Goal: Task Accomplishment & Management: Manage account settings

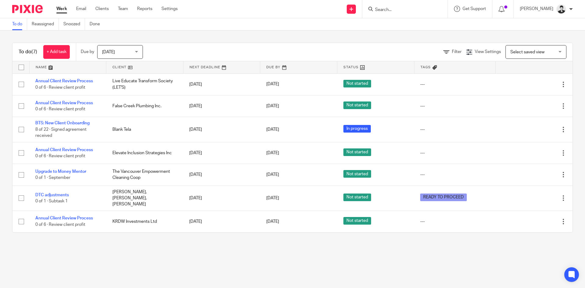
click at [392, 10] on input "Search" at bounding box center [401, 9] width 55 height 5
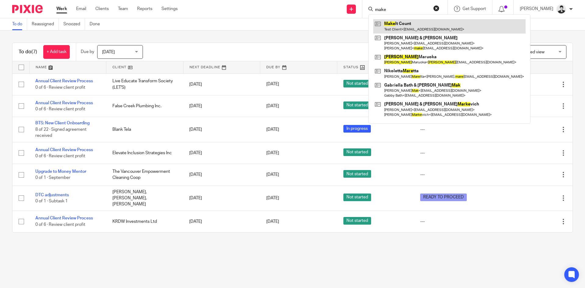
type input "make"
click at [413, 28] on link at bounding box center [449, 26] width 152 height 14
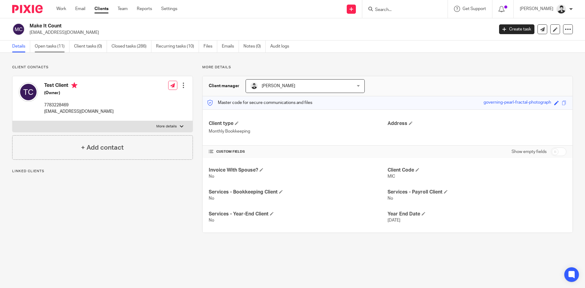
click at [49, 47] on link "Open tasks (11)" at bounding box center [52, 46] width 35 height 12
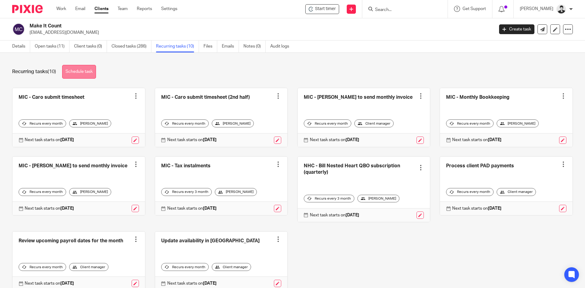
click at [79, 71] on link "Schedule task" at bounding box center [79, 72] width 34 height 14
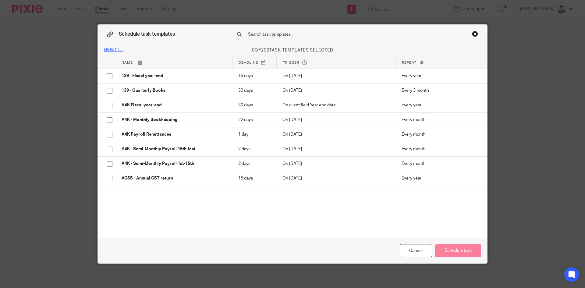
click at [345, 216] on div "Select all 0 of 202 task templates selected Name Deadline Trigger Repeat 139 - …" at bounding box center [292, 140] width 389 height 193
click at [309, 36] on input "text" at bounding box center [347, 34] width 201 height 7
click at [472, 32] on div "Close this dialog window" at bounding box center [475, 34] width 6 height 6
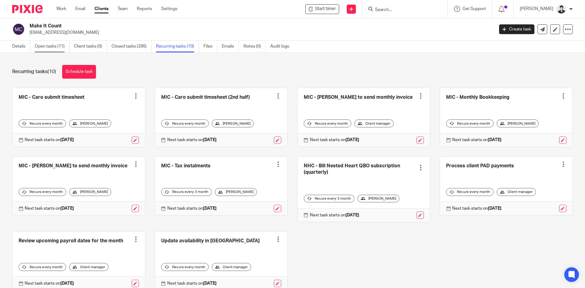
click at [50, 47] on link "Open tasks (11)" at bounding box center [52, 46] width 35 height 12
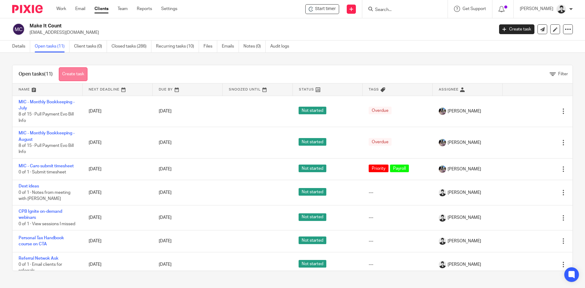
click at [84, 68] on link "Create task" at bounding box center [73, 74] width 29 height 14
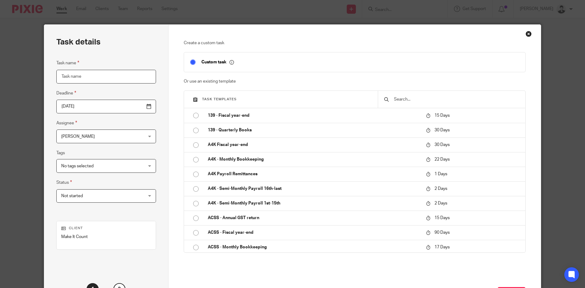
click at [116, 76] on input "Task name" at bounding box center [106, 77] width 100 height 14
type input "W"
type input "Payroll Course weekly study"
click at [135, 105] on input "[DATE]" at bounding box center [106, 107] width 100 height 14
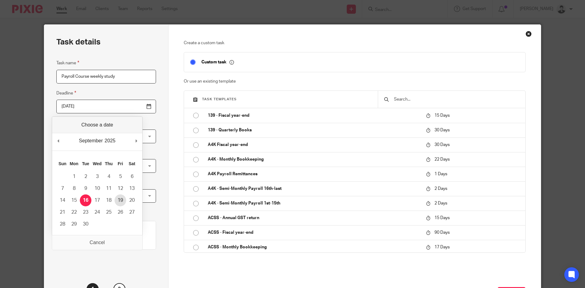
type input "[DATE]"
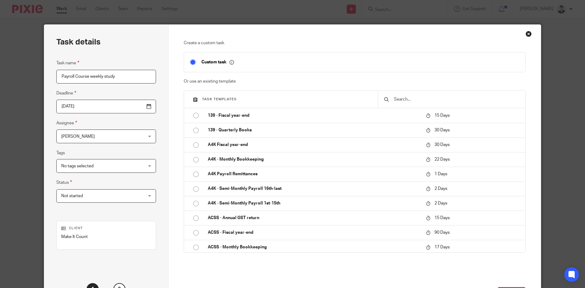
click at [130, 167] on div "No tags selected" at bounding box center [106, 166] width 100 height 14
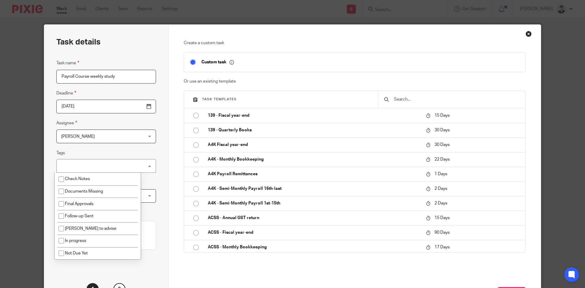
drag, startPoint x: 150, startPoint y: 171, endPoint x: 142, endPoint y: 181, distance: 12.6
click at [150, 171] on div "Task details Task name Payroll Course weekly study Deadline 2025-09-19 Assignee…" at bounding box center [106, 170] width 124 height 290
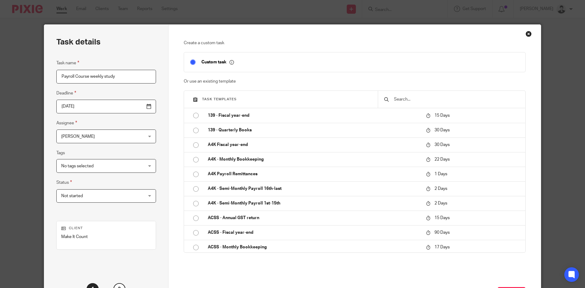
click at [124, 195] on span "Not started" at bounding box center [99, 195] width 76 height 13
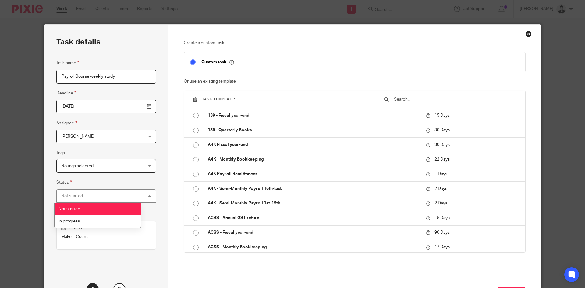
click at [128, 165] on div "No tags selected" at bounding box center [106, 166] width 100 height 14
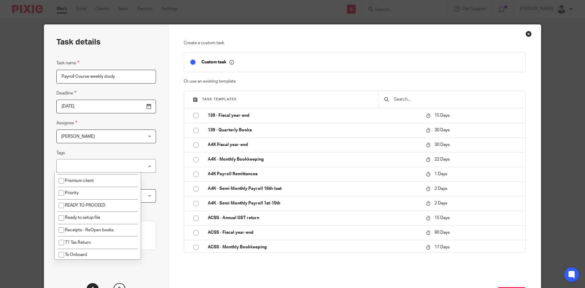
scroll to position [111, 0]
click at [102, 193] on li "Priority" at bounding box center [98, 192] width 86 height 12
checkbox input "true"
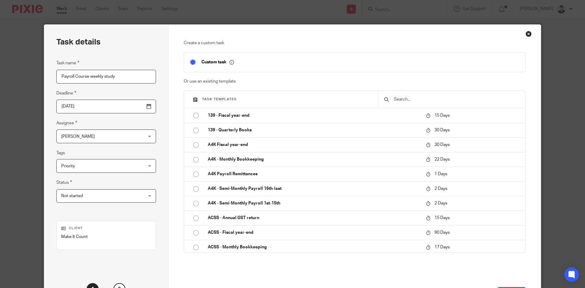
click at [162, 145] on div "Task details Task name Payroll Course weekly study Deadline 2025-09-19 Assignee…" at bounding box center [106, 170] width 124 height 290
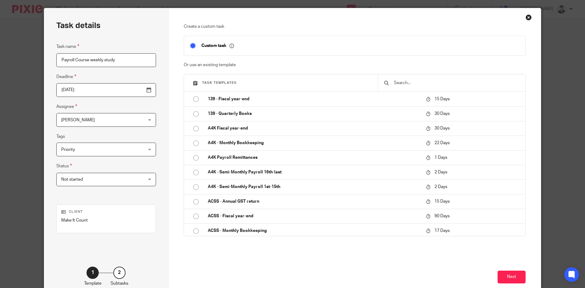
scroll to position [52, 0]
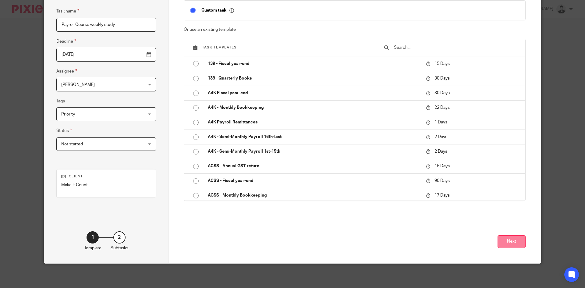
click at [511, 238] on button "Next" at bounding box center [511, 241] width 28 height 13
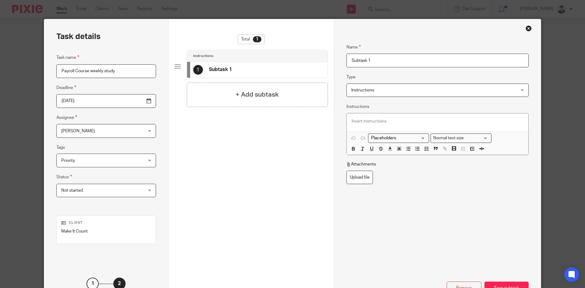
scroll to position [3, 0]
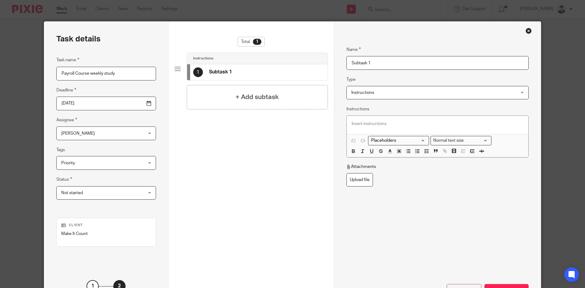
drag, startPoint x: 376, startPoint y: 58, endPoint x: 333, endPoint y: 56, distance: 42.4
click at [334, 56] on div "Name Subtask 1 Type Instructions Instructions Instructions Send automated email…" at bounding box center [437, 167] width 207 height 290
type input "Weekly study"
click at [375, 131] on div at bounding box center [436, 125] width 181 height 18
click at [424, 157] on div "Loading... Normal text size Loading... Remove Edit Insert new video Copy and pa…" at bounding box center [437, 136] width 182 height 42
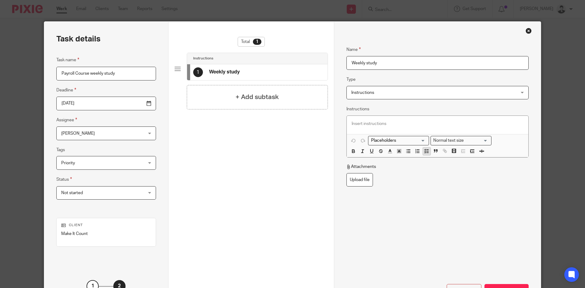
click at [424, 149] on icon "button" at bounding box center [426, 150] width 5 height 5
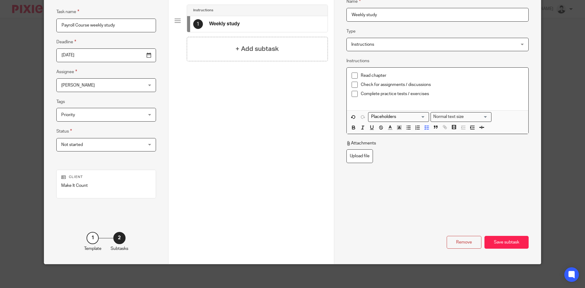
scroll to position [52, 0]
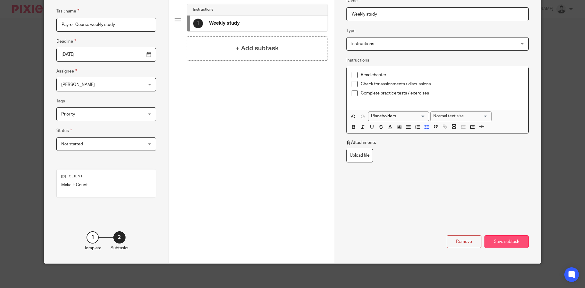
click at [511, 242] on div "Save subtask" at bounding box center [506, 241] width 44 height 13
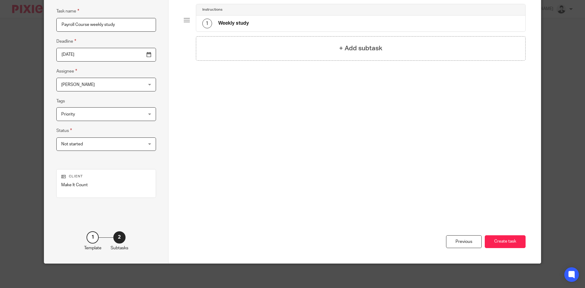
click at [511, 242] on button "Create task" at bounding box center [504, 241] width 41 height 13
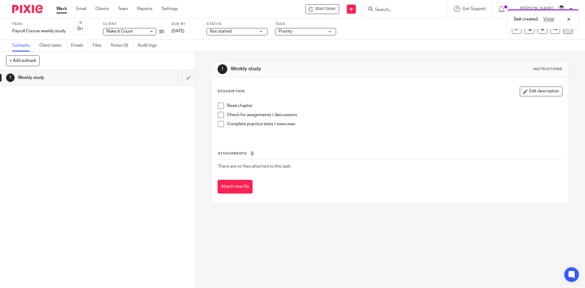
click at [565, 33] on div at bounding box center [568, 29] width 10 height 10
click at [547, 80] on span "Make recurring" at bounding box center [534, 80] width 29 height 4
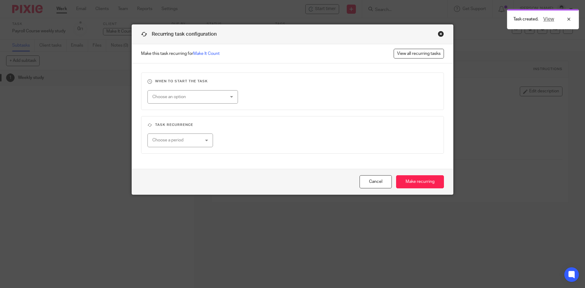
click at [193, 94] on div "Choose an option" at bounding box center [186, 96] width 68 height 13
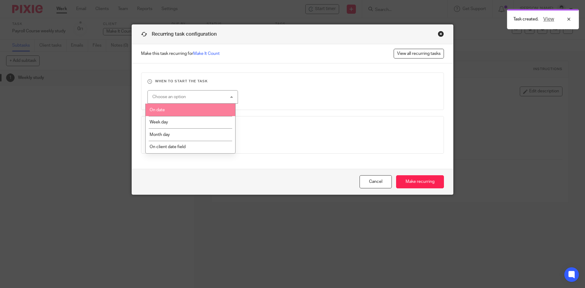
click at [192, 109] on li "On date" at bounding box center [191, 110] width 90 height 12
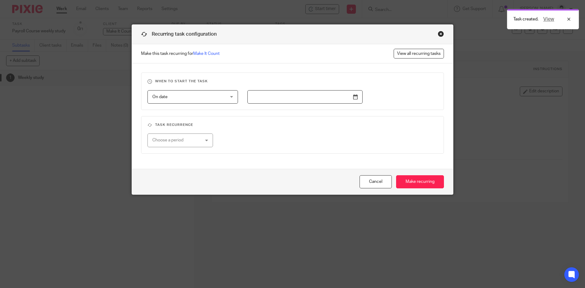
click at [353, 98] on input "text" at bounding box center [304, 97] width 115 height 14
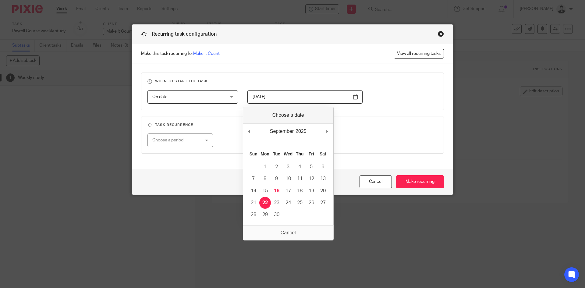
click at [351, 90] on input "[DATE]" at bounding box center [304, 97] width 115 height 14
type input "[DATE]"
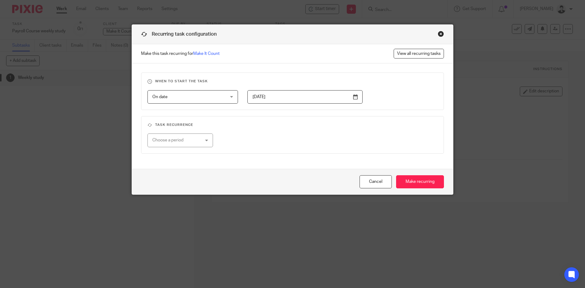
click at [205, 139] on div "Choose a period" at bounding box center [179, 140] width 65 height 14
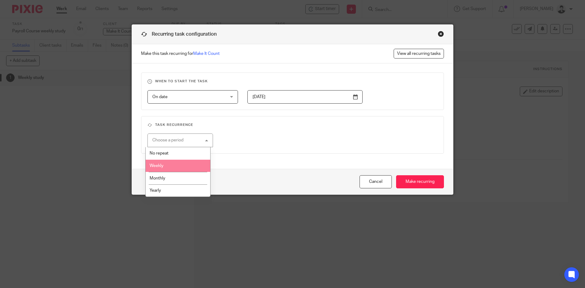
click at [182, 167] on li "Weekly" at bounding box center [178, 166] width 65 height 12
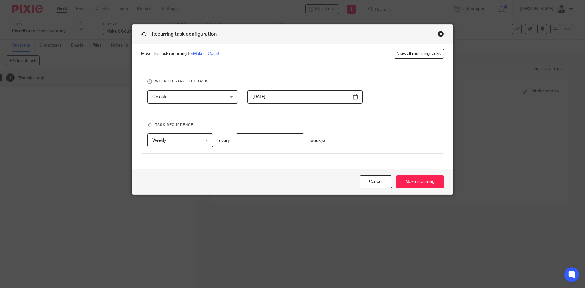
click at [288, 141] on input "number" at bounding box center [270, 140] width 69 height 14
type input "1"
click at [423, 180] on input "Make recurring" at bounding box center [420, 181] width 48 height 13
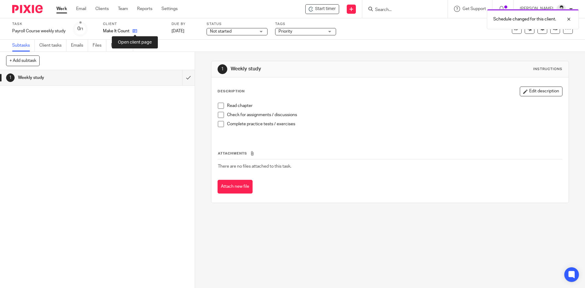
click at [134, 33] on icon at bounding box center [134, 31] width 5 height 5
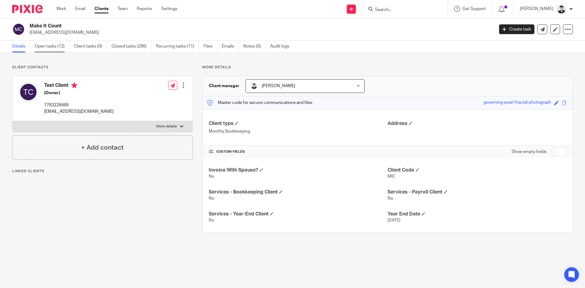
click at [52, 47] on link "Open tasks (12)" at bounding box center [52, 46] width 35 height 12
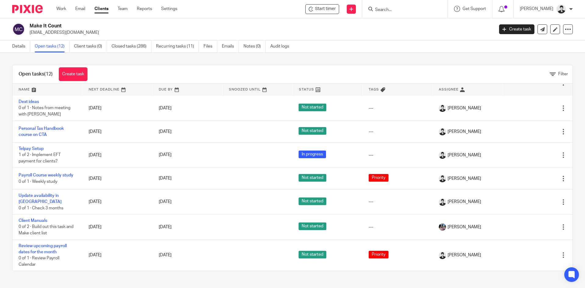
scroll to position [141, 0]
click at [187, 45] on link "Recurring tasks (11)" at bounding box center [177, 46] width 43 height 12
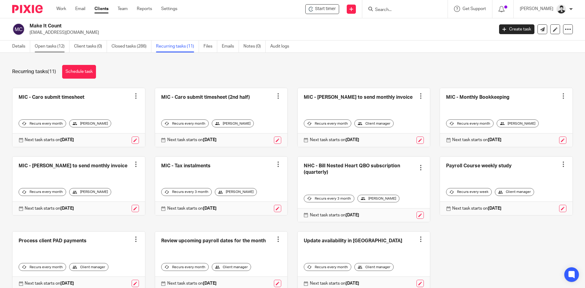
click link "Open tasks (12)"
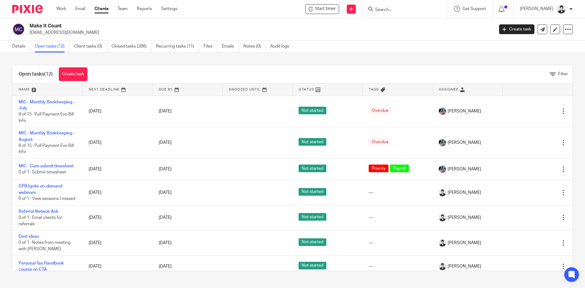
drag, startPoint x: 63, startPoint y: 7, endPoint x: 68, endPoint y: 18, distance: 12.0
click at [63, 7] on link "Work" at bounding box center [61, 9] width 10 height 6
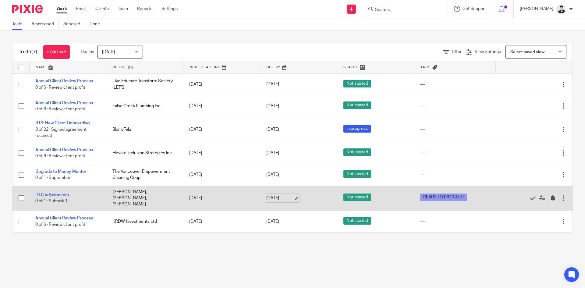
click at [274, 199] on link "[DATE]" at bounding box center [279, 198] width 27 height 6
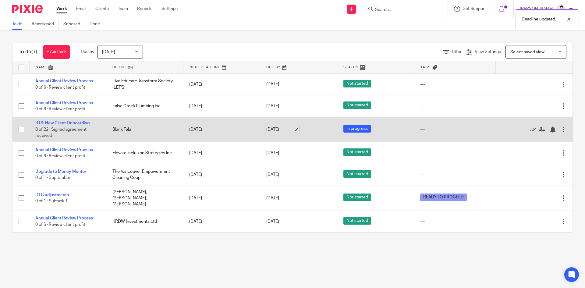
click at [281, 130] on link "[DATE]" at bounding box center [279, 129] width 27 height 6
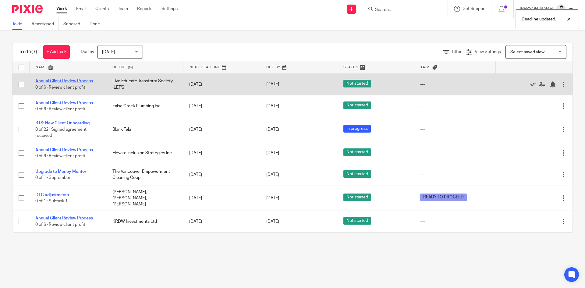
click at [74, 82] on link "Annual Client Review Process" at bounding box center [64, 81] width 58 height 4
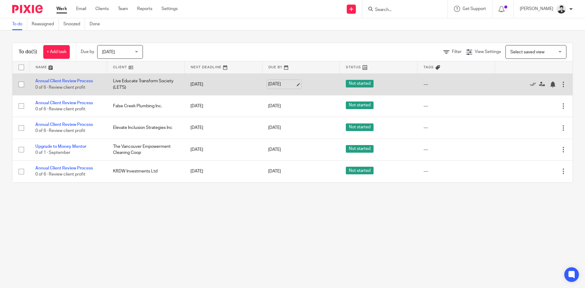
click at [269, 82] on link "[DATE]" at bounding box center [281, 84] width 27 height 6
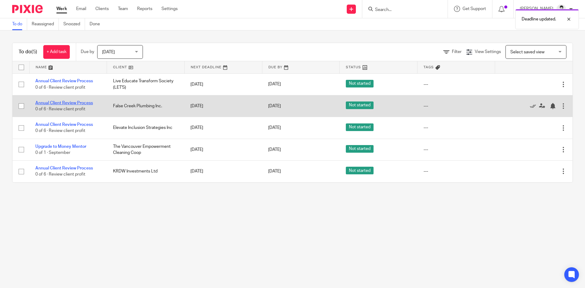
click at [70, 103] on link "Annual Client Review Process" at bounding box center [64, 103] width 58 height 4
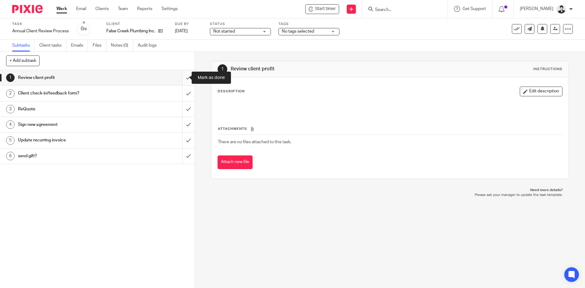
click at [181, 76] on input "submit" at bounding box center [97, 77] width 195 height 15
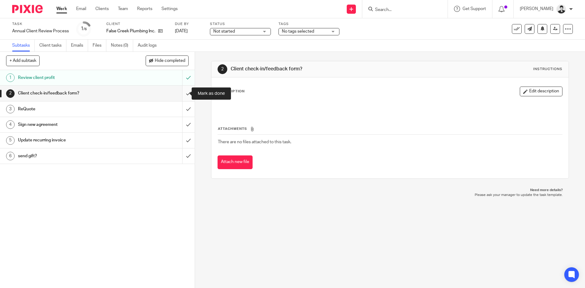
click at [182, 97] on input "submit" at bounding box center [97, 93] width 195 height 15
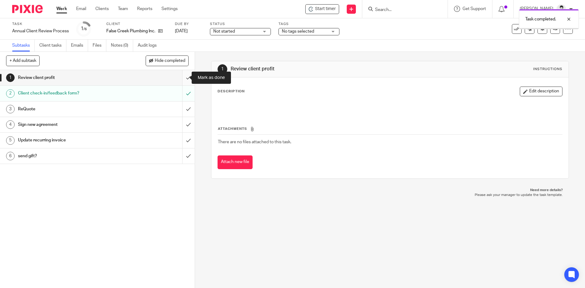
click at [178, 79] on input "submit" at bounding box center [97, 77] width 195 height 15
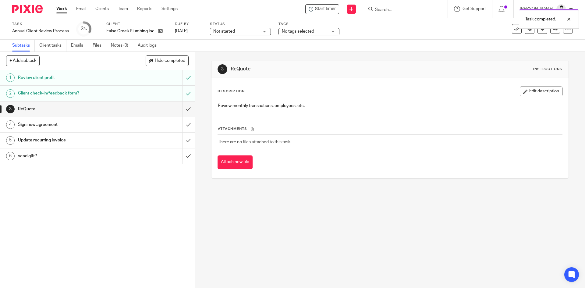
click at [181, 110] on input "submit" at bounding box center [97, 108] width 195 height 15
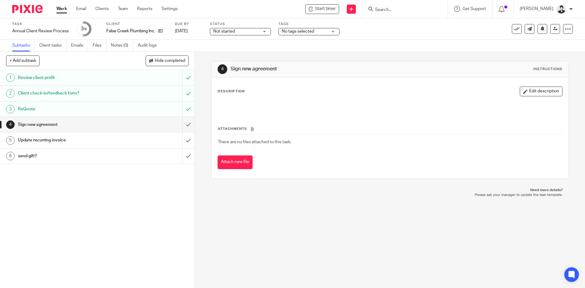
click at [538, 83] on div "Description Edit description Attachments There are no files attached to this ta…" at bounding box center [389, 127] width 357 height 101
drag, startPoint x: 544, startPoint y: 93, endPoint x: 288, endPoint y: 105, distance: 256.7
click at [542, 93] on button "Edit description" at bounding box center [540, 91] width 43 height 10
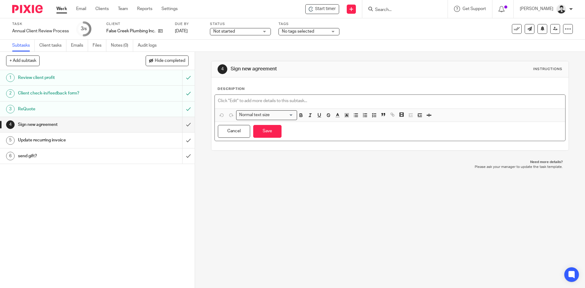
click at [250, 104] on p at bounding box center [390, 101] width 344 height 6
click at [373, 118] on button "button" at bounding box center [374, 115] width 8 height 8
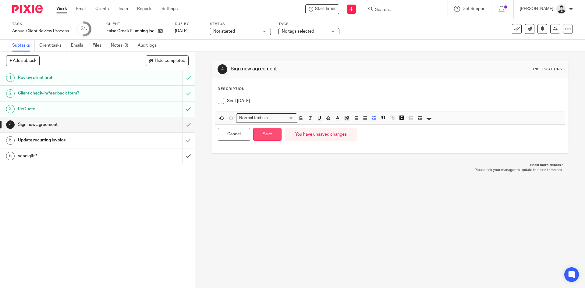
click at [263, 134] on button "Save" at bounding box center [267, 134] width 28 height 13
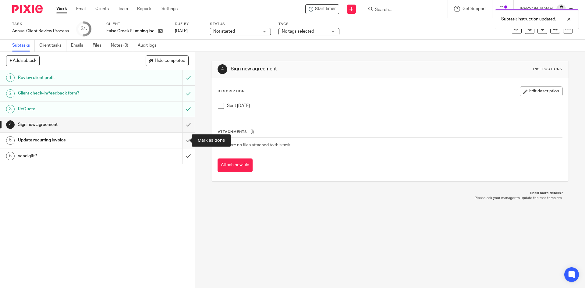
click at [185, 141] on input "submit" at bounding box center [97, 139] width 195 height 15
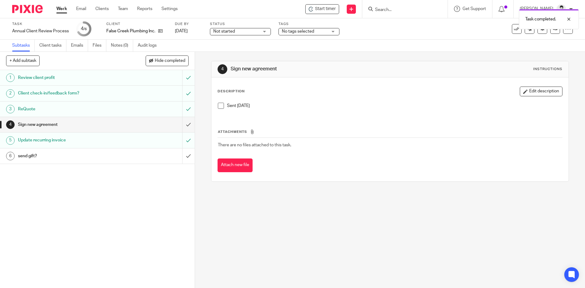
click at [231, 34] on div "Not started Not started" at bounding box center [240, 31] width 61 height 7
drag, startPoint x: 233, startPoint y: 54, endPoint x: 273, endPoint y: 35, distance: 44.9
click at [233, 55] on span "In progress" at bounding box center [224, 53] width 21 height 4
click at [287, 32] on span "No tags selected" at bounding box center [298, 31] width 32 height 4
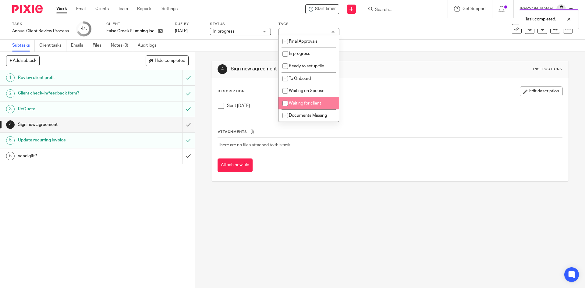
click at [308, 104] on span "Waiting for client" at bounding box center [305, 103] width 32 height 4
checkbox input "true"
click at [186, 31] on link "[DATE]" at bounding box center [188, 31] width 27 height 6
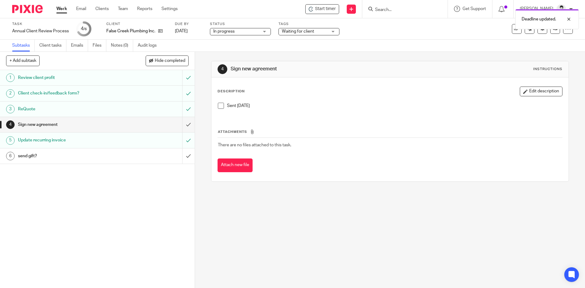
click at [62, 9] on link "Work" at bounding box center [61, 9] width 11 height 6
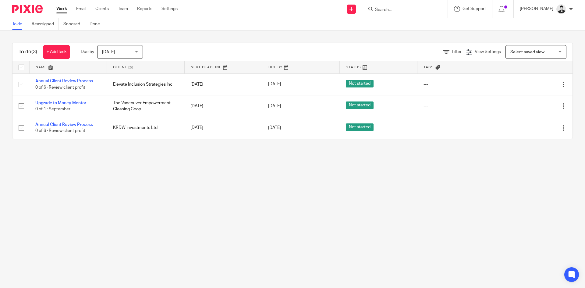
click at [392, 9] on input "Search" at bounding box center [401, 9] width 55 height 5
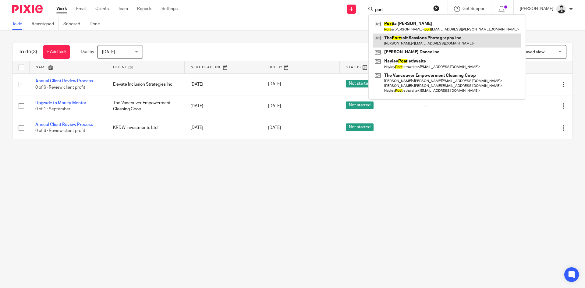
type input "port"
click at [412, 40] on link at bounding box center [447, 40] width 148 height 14
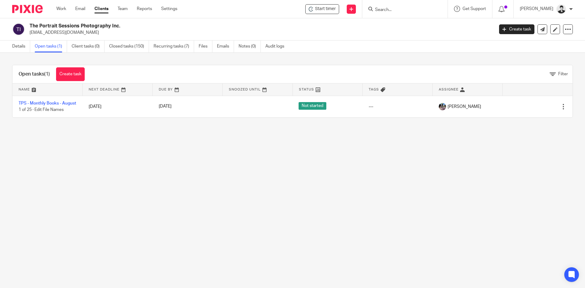
click at [179, 46] on link "Recurring tasks (7)" at bounding box center [173, 46] width 40 height 12
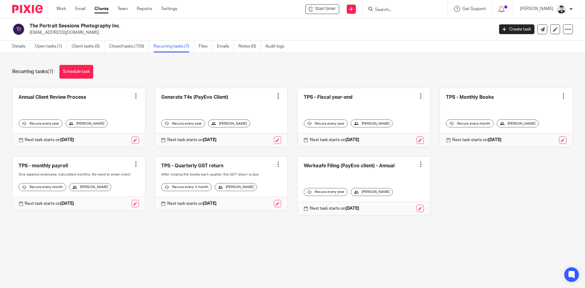
click at [134, 95] on div at bounding box center [136, 96] width 6 height 6
click at [125, 110] on link "Create task" at bounding box center [110, 109] width 49 height 9
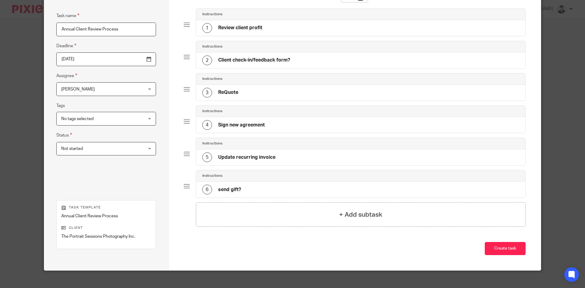
scroll to position [54, 0]
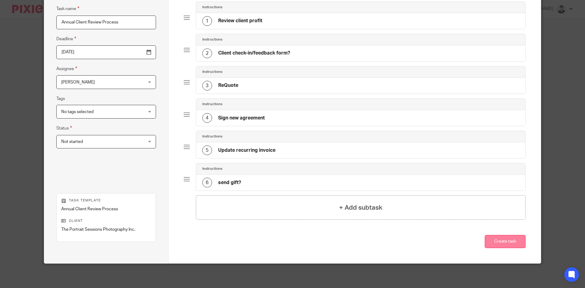
click at [497, 243] on button "Create task" at bounding box center [504, 241] width 41 height 13
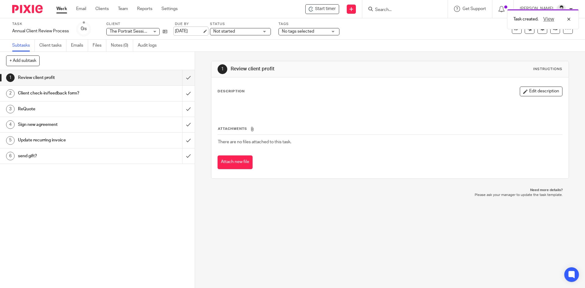
click at [187, 30] on link "[DATE]" at bounding box center [188, 31] width 27 height 6
click at [62, 7] on link "Work" at bounding box center [61, 9] width 11 height 6
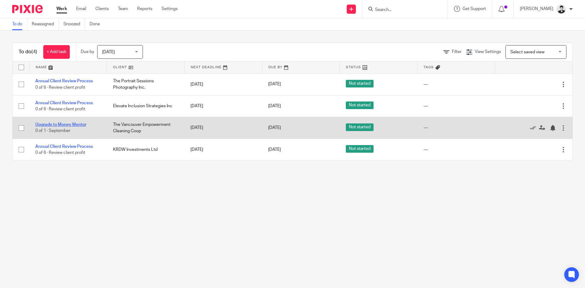
click at [75, 125] on link "Upgrade to Money Mentor" at bounding box center [60, 124] width 51 height 4
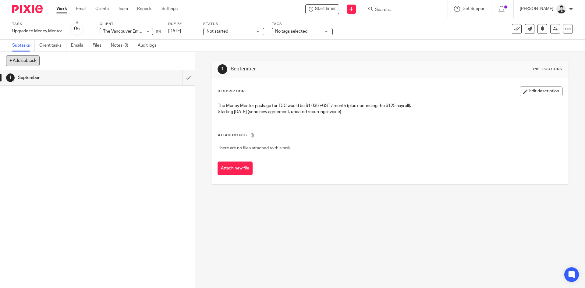
click at [32, 58] on button "+ Add subtask" at bounding box center [22, 60] width 33 height 10
click at [40, 65] on input "text" at bounding box center [75, 61] width 139 height 10
type input "Add Premium tag to client"
click at [174, 59] on p "+ Add" at bounding box center [180, 61] width 18 height 10
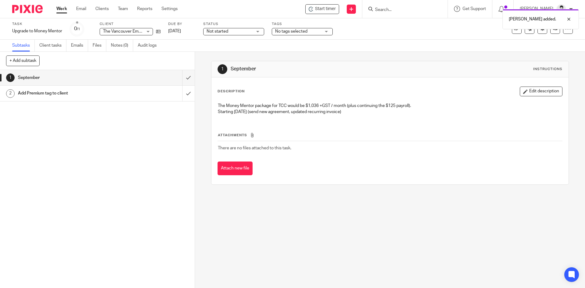
click at [52, 92] on h1 "Add Premium tag to client" at bounding box center [70, 93] width 105 height 9
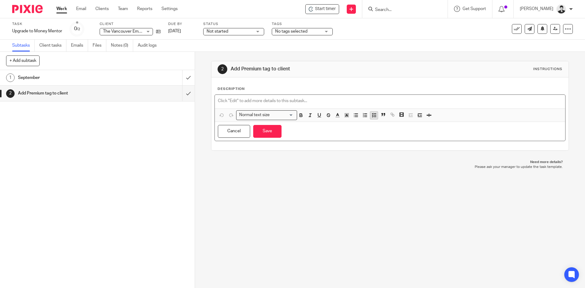
click at [371, 116] on icon "button" at bounding box center [373, 114] width 5 height 5
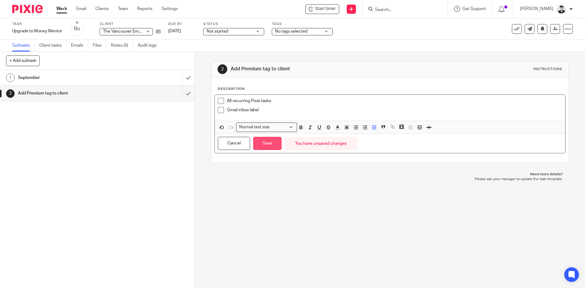
click at [269, 143] on button "Save" at bounding box center [267, 143] width 28 height 13
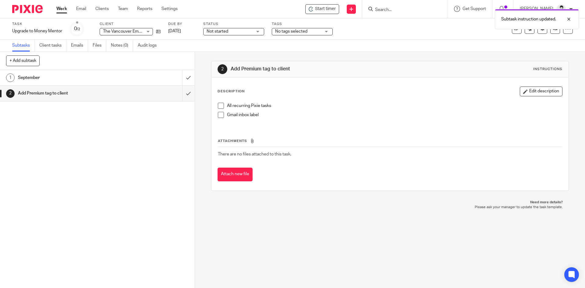
click at [159, 80] on div "September" at bounding box center [97, 77] width 158 height 9
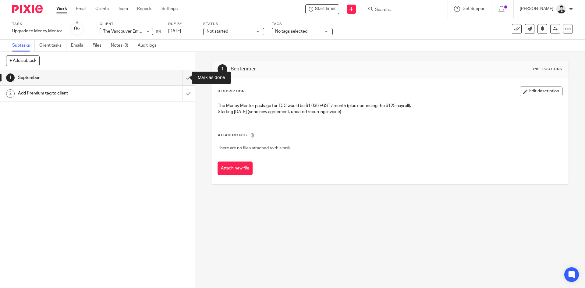
click at [180, 76] on input "submit" at bounding box center [97, 77] width 195 height 15
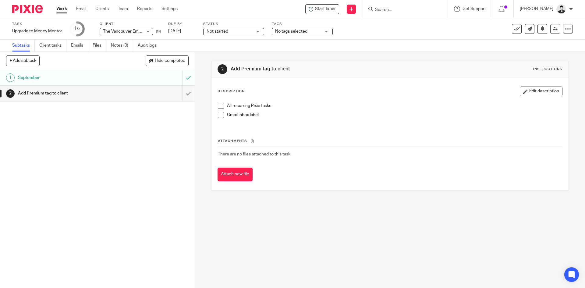
click at [220, 106] on span at bounding box center [221, 106] width 6 height 6
click at [221, 114] on span at bounding box center [221, 115] width 6 height 6
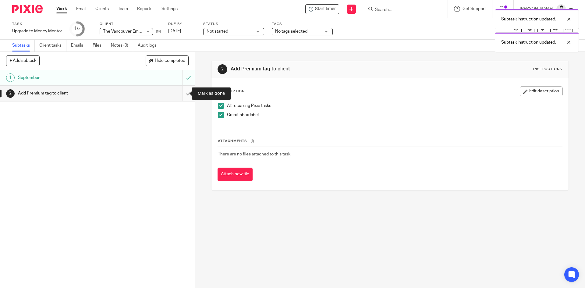
click at [184, 98] on input "submit" at bounding box center [97, 93] width 195 height 15
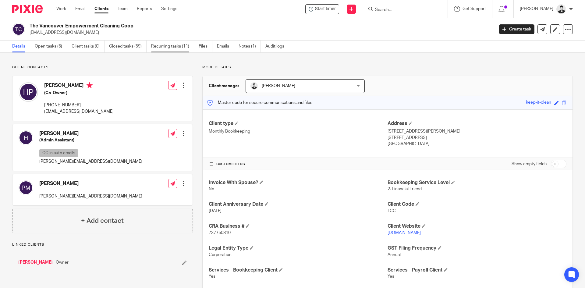
click at [167, 42] on link "Recurring tasks (11)" at bounding box center [172, 46] width 43 height 12
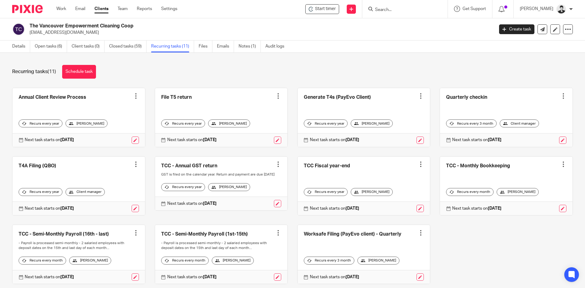
click at [560, 96] on div at bounding box center [563, 96] width 6 height 6
click at [527, 95] on link at bounding box center [506, 117] width 132 height 59
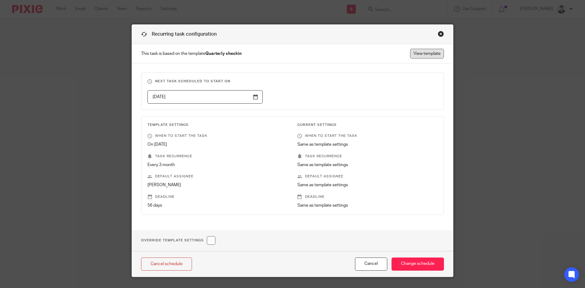
click at [419, 52] on link "View template" at bounding box center [427, 54] width 34 height 10
click at [438, 34] on div "Close this dialog window" at bounding box center [441, 34] width 6 height 6
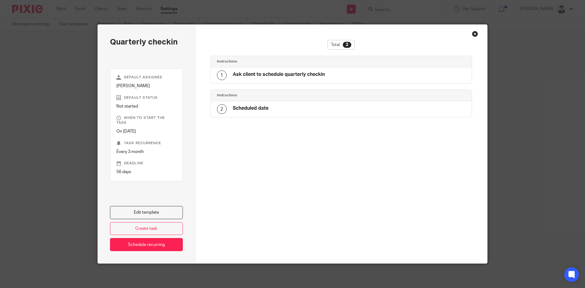
click at [308, 74] on h4 "Ask client to schedule quarterly checkin" at bounding box center [279, 74] width 92 height 6
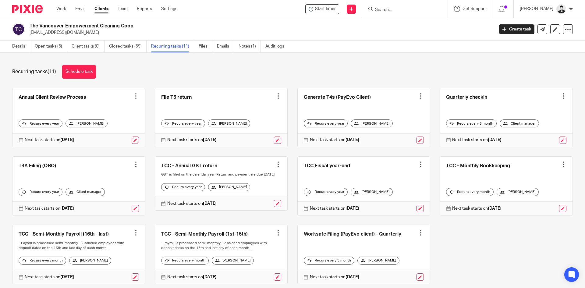
scroll to position [27, 0]
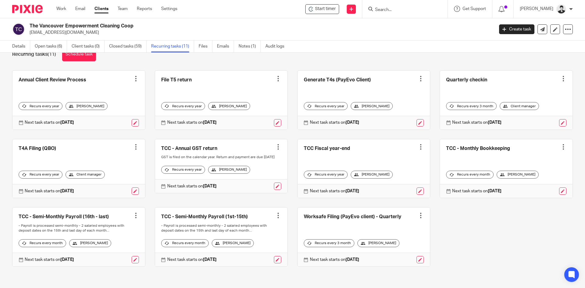
click at [510, 142] on link at bounding box center [506, 168] width 132 height 59
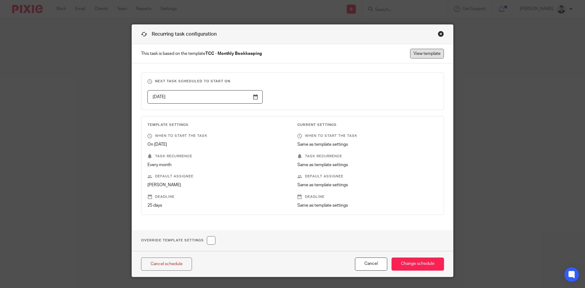
click at [430, 54] on link "View template" at bounding box center [427, 54] width 34 height 10
click at [438, 32] on div "Close this dialog window" at bounding box center [441, 34] width 6 height 6
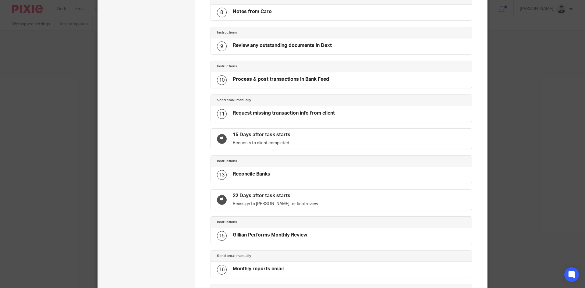
scroll to position [378, 0]
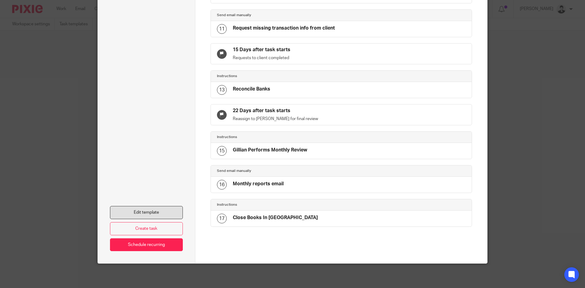
click at [129, 213] on link "Edit template" at bounding box center [146, 212] width 73 height 13
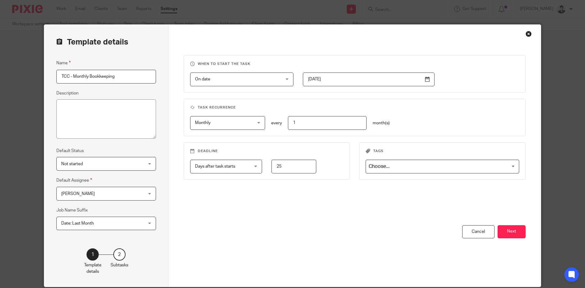
click at [414, 162] on input "Search for option" at bounding box center [440, 166] width 149 height 11
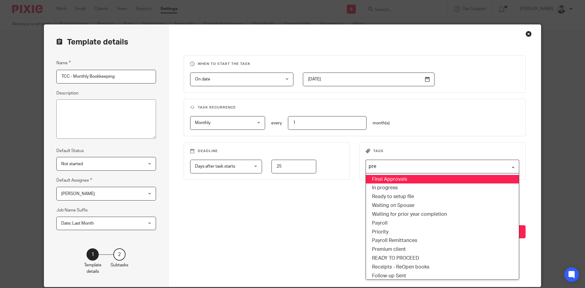
type input "prem"
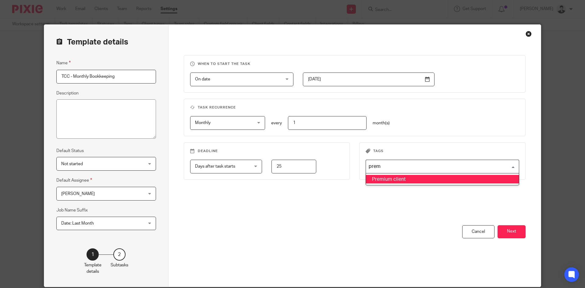
click at [400, 177] on li "Premium client" at bounding box center [442, 179] width 153 height 9
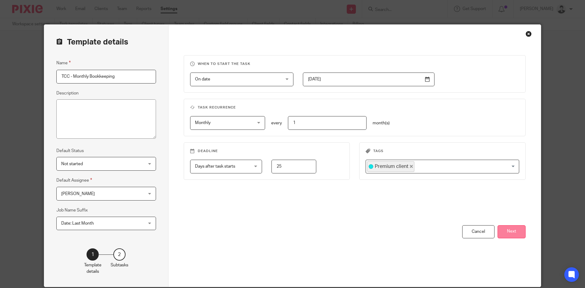
click at [507, 230] on button "Next" at bounding box center [511, 231] width 28 height 13
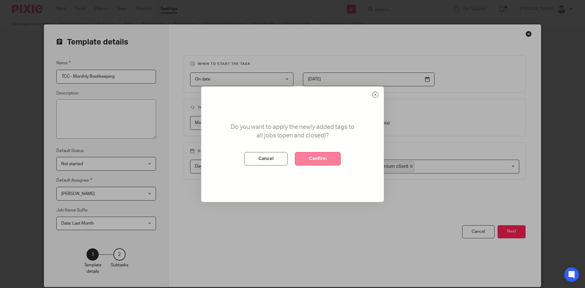
click at [335, 162] on button "Confirm" at bounding box center [318, 158] width 46 height 13
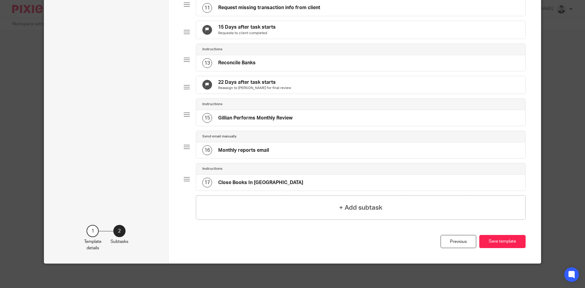
scroll to position [395, 0]
click at [510, 239] on button "Save template" at bounding box center [502, 241] width 46 height 13
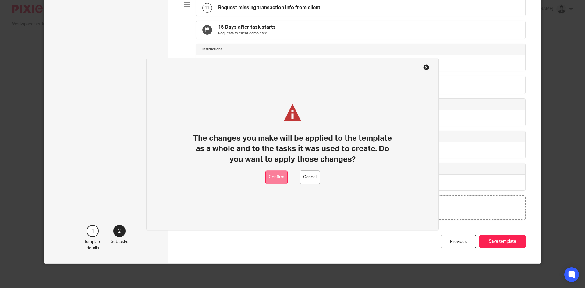
click at [279, 176] on button "Confirm" at bounding box center [276, 177] width 22 height 14
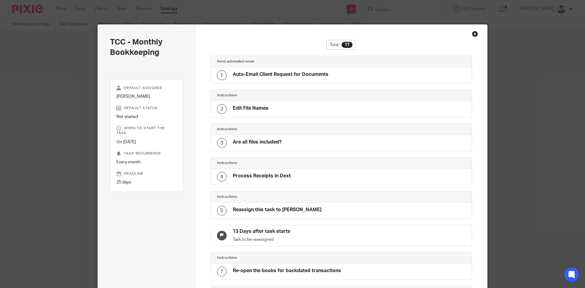
scroll to position [378, 0]
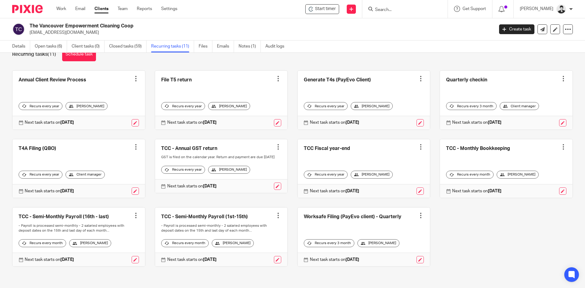
scroll to position [27, 0]
click at [170, 10] on link "Settings" at bounding box center [169, 9] width 16 height 6
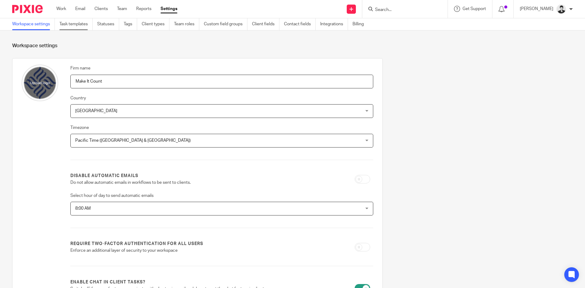
click at [67, 24] on link "Task templates" at bounding box center [75, 24] width 33 height 12
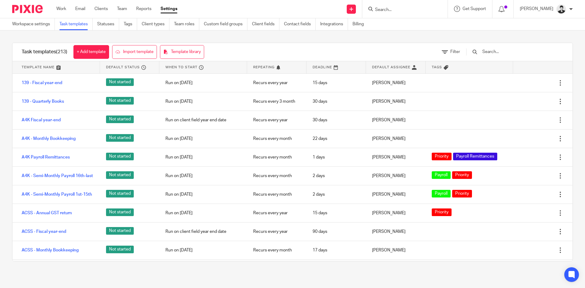
click at [503, 52] on input "text" at bounding box center [516, 51] width 71 height 7
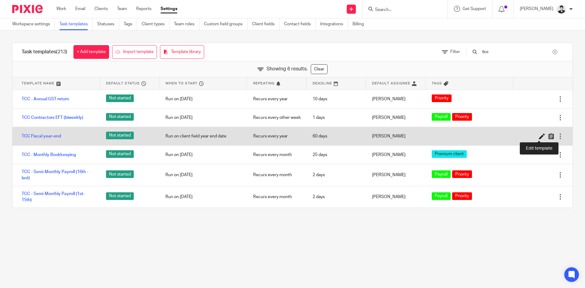
type input "tcc"
click at [539, 135] on icon at bounding box center [542, 136] width 6 height 6
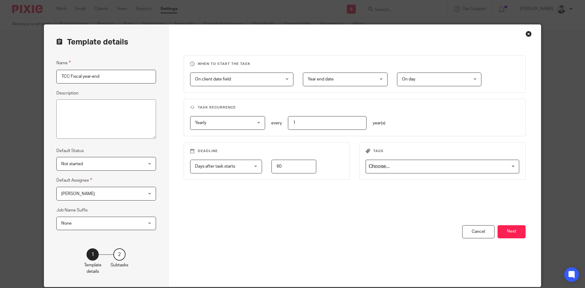
click at [409, 169] on input "Search for option" at bounding box center [440, 166] width 149 height 11
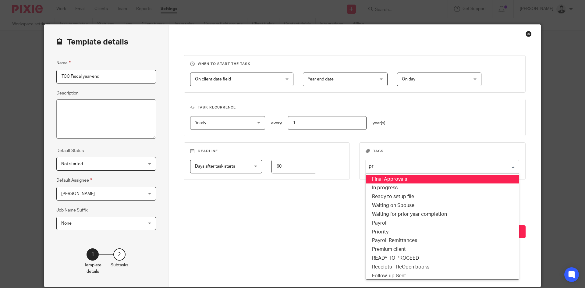
type input "pre"
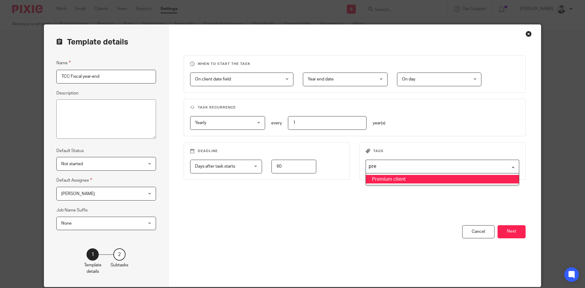
click at [404, 176] on li "Premium client" at bounding box center [442, 179] width 153 height 9
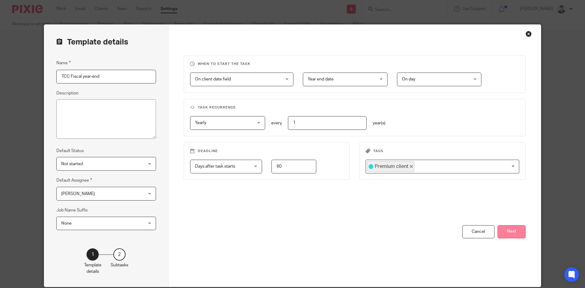
click at [513, 228] on button "Next" at bounding box center [511, 231] width 28 height 13
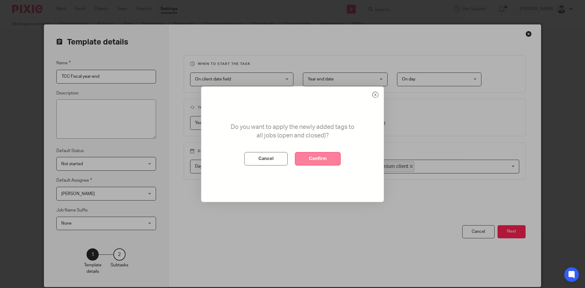
click at [322, 160] on button "Confirm" at bounding box center [318, 158] width 46 height 13
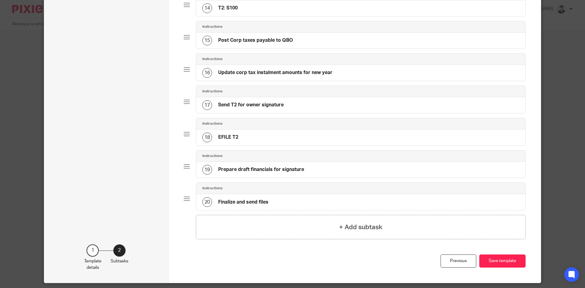
scroll to position [500, 0]
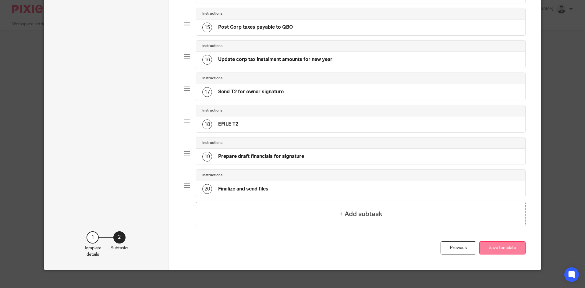
click at [501, 248] on button "Save template" at bounding box center [502, 247] width 46 height 13
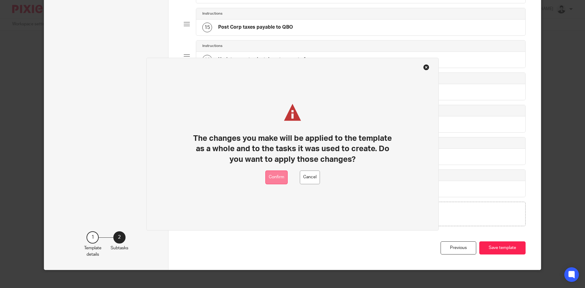
click at [283, 179] on button "Confirm" at bounding box center [276, 177] width 22 height 14
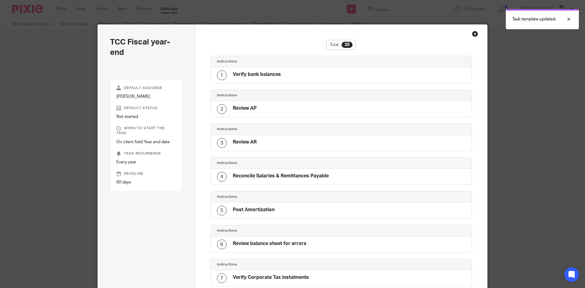
click at [472, 33] on div "Close this dialog window" at bounding box center [475, 34] width 6 height 6
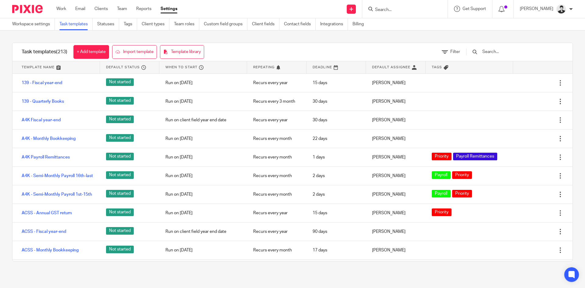
click at [496, 52] on input "text" at bounding box center [516, 51] width 71 height 7
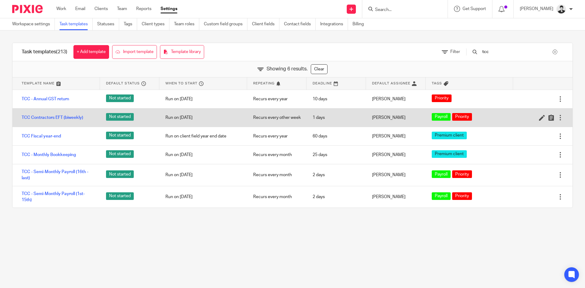
type input "tcc"
click at [557, 116] on div at bounding box center [560, 117] width 6 height 6
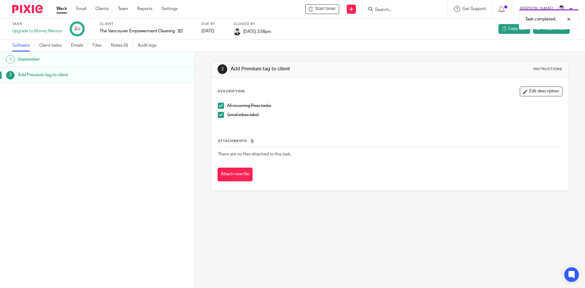
click at [62, 5] on div "Work Email Clients Team Reports Settings Work Email Clients Team Reports Settin…" at bounding box center [118, 9] width 136 height 18
click at [62, 7] on link "Work" at bounding box center [61, 9] width 11 height 6
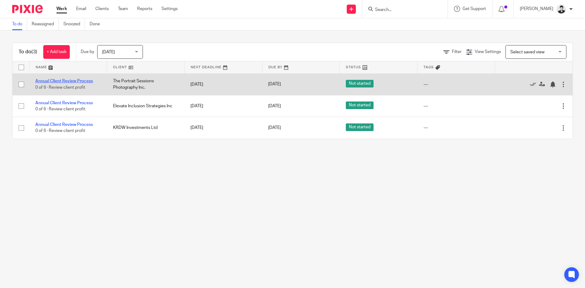
click at [74, 79] on link "Annual Client Review Process" at bounding box center [64, 81] width 58 height 4
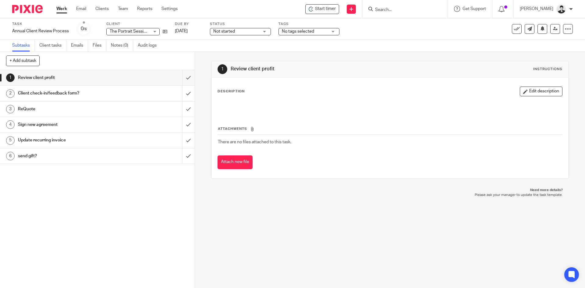
drag, startPoint x: 60, startPoint y: 11, endPoint x: 99, endPoint y: 14, distance: 39.4
click at [60, 11] on link "Work" at bounding box center [61, 9] width 11 height 6
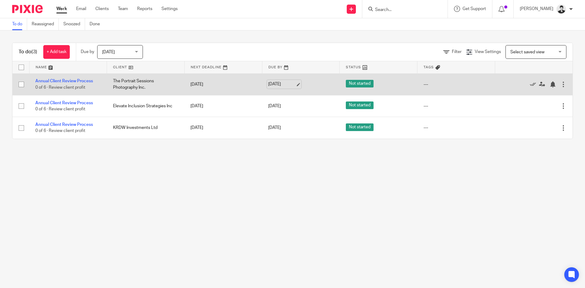
click at [280, 87] on link "[DATE]" at bounding box center [281, 84] width 27 height 6
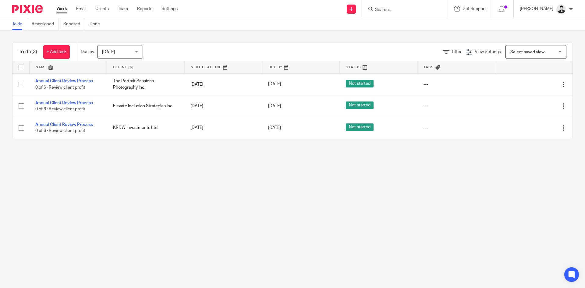
drag, startPoint x: 286, startPoint y: 107, endPoint x: 293, endPoint y: 122, distance: 16.9
click at [286, 107] on link "[DATE]" at bounding box center [281, 106] width 27 height 6
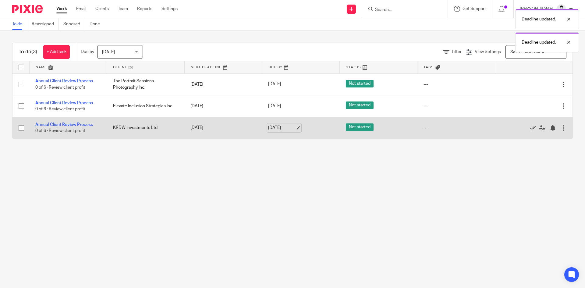
click at [283, 128] on link "Sep 16, 2025" at bounding box center [281, 128] width 27 height 6
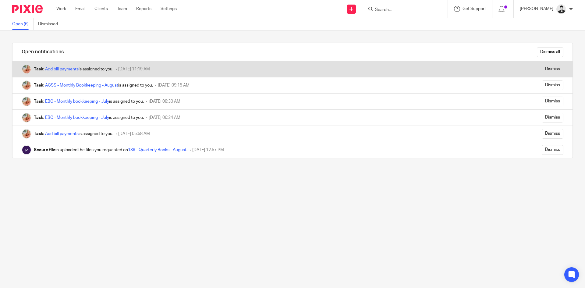
click at [60, 70] on link "Add bill payments" at bounding box center [61, 69] width 33 height 4
click at [541, 67] on input "Dismiss" at bounding box center [552, 69] width 22 height 10
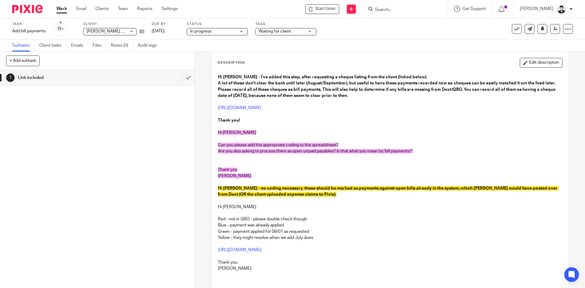
scroll to position [104, 0]
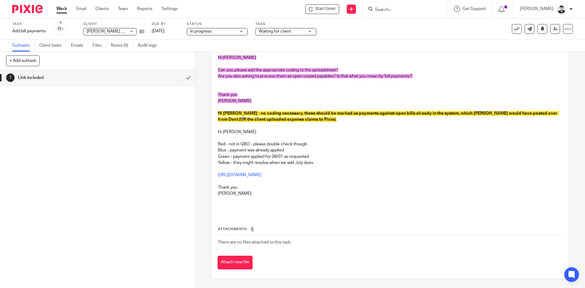
click at [327, 178] on p at bounding box center [390, 181] width 344 height 6
click at [261, 176] on link "[URL][DOMAIN_NAME]" at bounding box center [240, 175] width 44 height 4
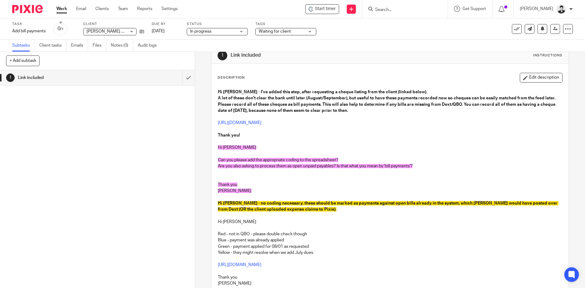
scroll to position [0, 0]
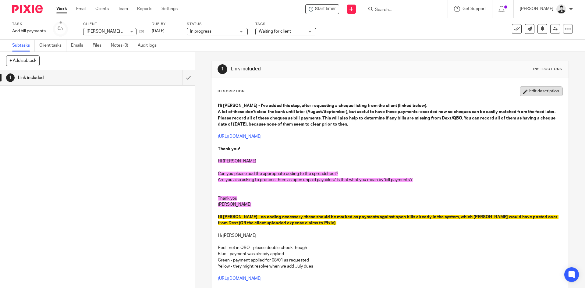
click at [545, 93] on button "Edit description" at bounding box center [540, 91] width 43 height 10
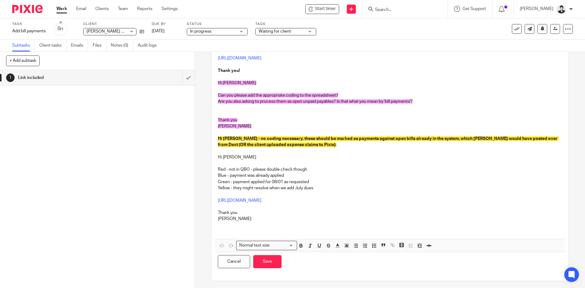
scroll to position [76, 0]
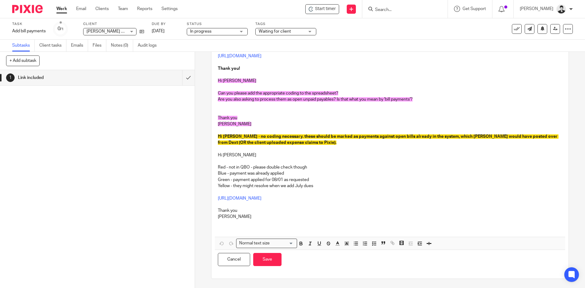
click at [273, 217] on p "Ciara" at bounding box center [390, 216] width 344 height 6
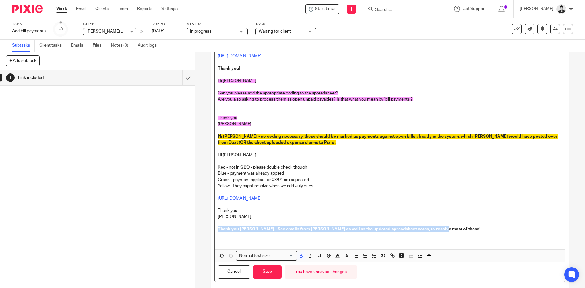
click at [218, 228] on strong "Thank you [PERSON_NAME] - See emails from [PERSON_NAME] as well as the updated …" at bounding box center [349, 229] width 262 height 4
click at [345, 255] on polyline "button" at bounding box center [346, 255] width 2 height 2
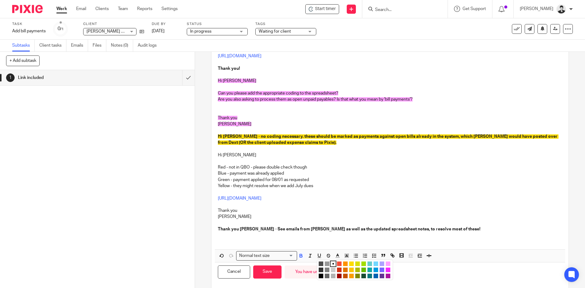
click at [351, 264] on li "color:#FCDC00" at bounding box center [351, 263] width 5 height 5
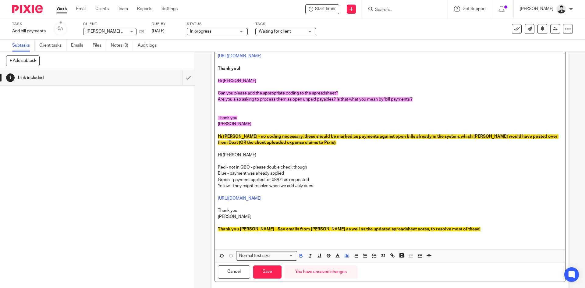
click at [441, 230] on p "Thank you [PERSON_NAME] - See emails from [PERSON_NAME] as well as the updated …" at bounding box center [390, 229] width 344 height 6
click at [343, 252] on button "button" at bounding box center [347, 256] width 8 height 8
click at [355, 263] on li "color:#DBDF00" at bounding box center [357, 263] width 5 height 5
click at [271, 272] on button "Save" at bounding box center [267, 271] width 28 height 13
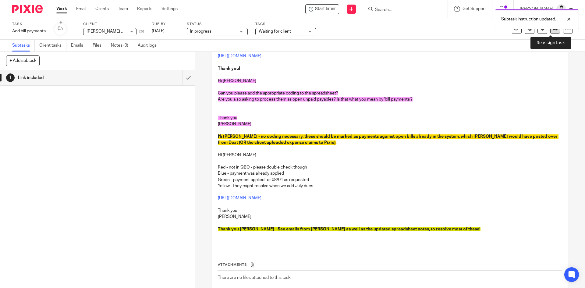
click at [550, 31] on link at bounding box center [555, 29] width 10 height 10
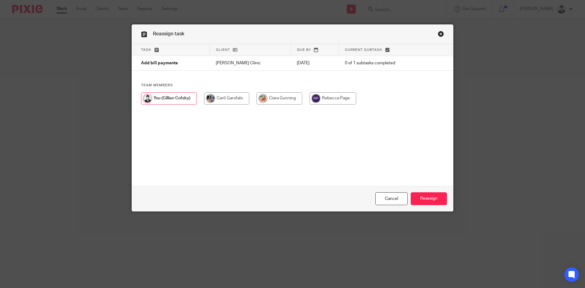
click at [287, 97] on input "radio" at bounding box center [279, 98] width 46 height 12
radio input "true"
click at [427, 202] on input "Reassign" at bounding box center [428, 198] width 36 height 13
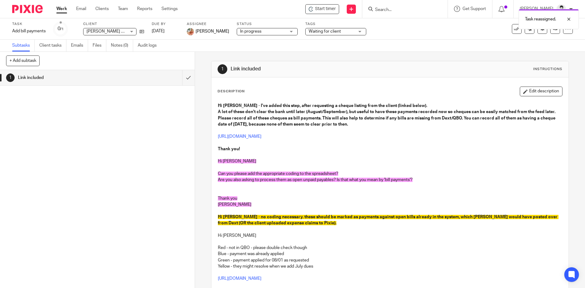
click at [333, 30] on span "Waiting for client" at bounding box center [324, 31] width 32 height 4
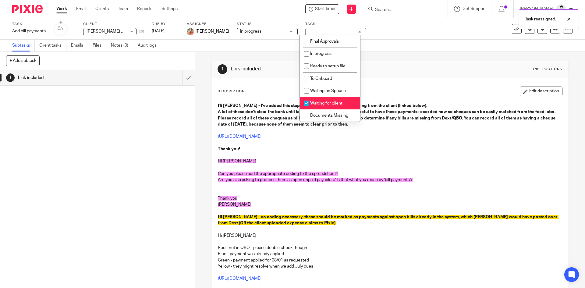
click at [336, 105] on span "Waiting for client" at bounding box center [326, 103] width 32 height 4
checkbox input "false"
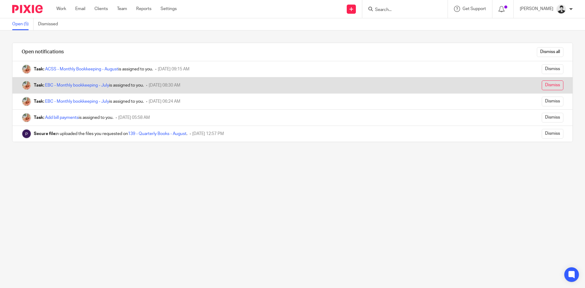
click at [541, 87] on input "Dismiss" at bounding box center [552, 85] width 22 height 10
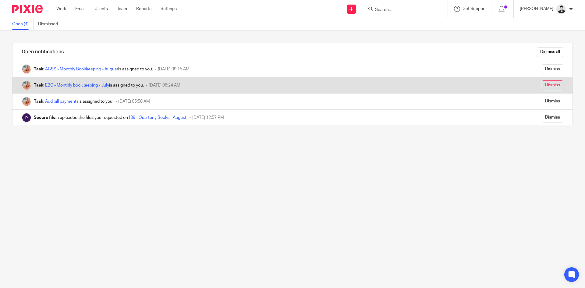
click at [541, 87] on input "Dismiss" at bounding box center [552, 85] width 22 height 10
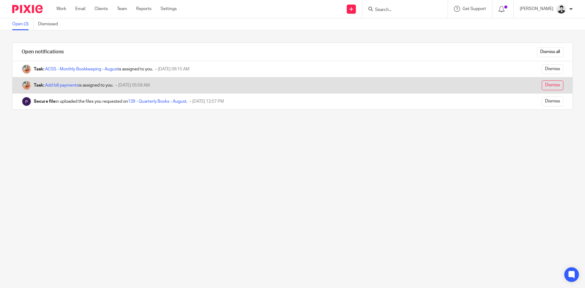
drag, startPoint x: 0, startPoint y: 0, endPoint x: 543, endPoint y: 87, distance: 549.5
click at [543, 87] on input "Dismiss" at bounding box center [552, 85] width 22 height 10
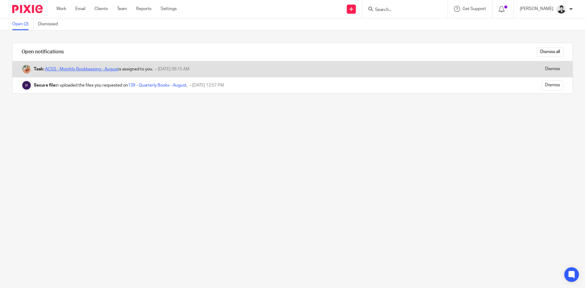
click at [92, 69] on link "ACSS - Monthly Bookkeeping - August" at bounding box center [81, 69] width 73 height 4
click at [542, 69] on input "Dismiss" at bounding box center [552, 69] width 22 height 10
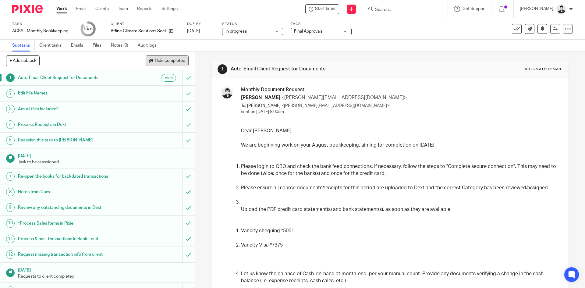
click at [171, 66] on button "Hide completed" at bounding box center [167, 60] width 43 height 10
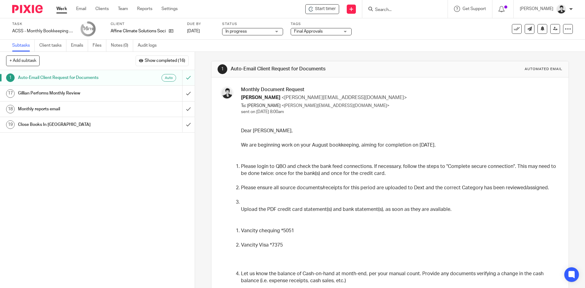
click at [116, 88] on link "17 Gillian Performs Monthly Review" at bounding box center [91, 93] width 182 height 15
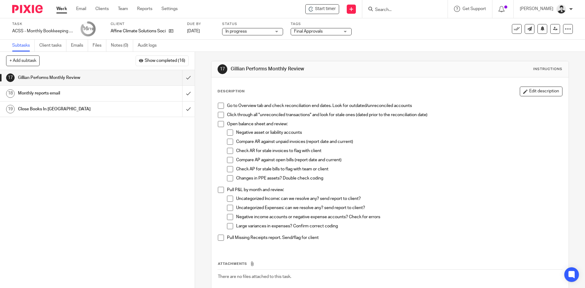
click at [221, 106] on span at bounding box center [221, 106] width 6 height 6
click at [219, 117] on span at bounding box center [221, 115] width 6 height 6
click at [228, 140] on span at bounding box center [230, 142] width 6 height 6
click at [227, 152] on span at bounding box center [230, 151] width 6 height 6
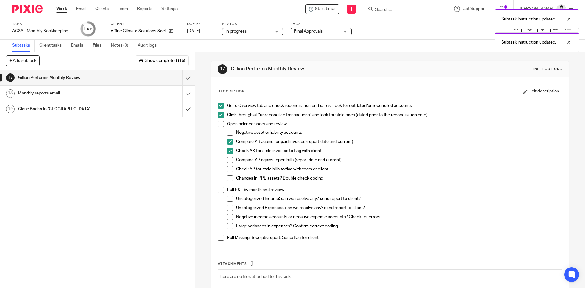
drag, startPoint x: 228, startPoint y: 158, endPoint x: 227, endPoint y: 165, distance: 7.7
click at [228, 158] on span at bounding box center [230, 160] width 6 height 6
drag, startPoint x: 227, startPoint y: 169, endPoint x: 353, endPoint y: 204, distance: 130.8
click at [227, 169] on span at bounding box center [230, 169] width 6 height 6
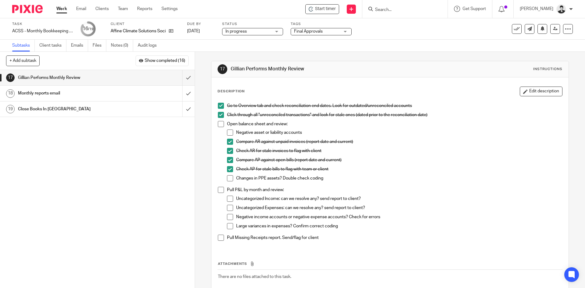
drag, startPoint x: 225, startPoint y: 178, endPoint x: 225, endPoint y: 159, distance: 18.9
click at [227, 177] on span at bounding box center [230, 178] width 6 height 6
click at [218, 121] on span at bounding box center [221, 124] width 6 height 6
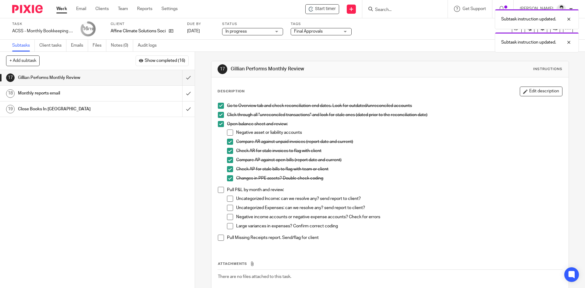
click at [229, 133] on span at bounding box center [230, 132] width 6 height 6
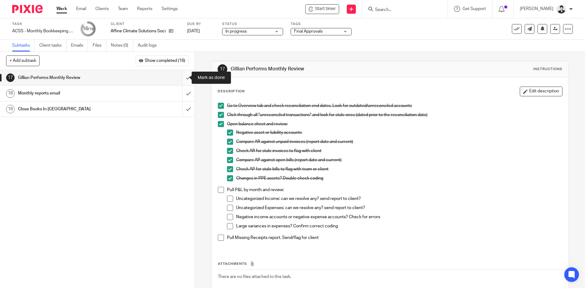
click at [183, 77] on input "submit" at bounding box center [97, 77] width 195 height 15
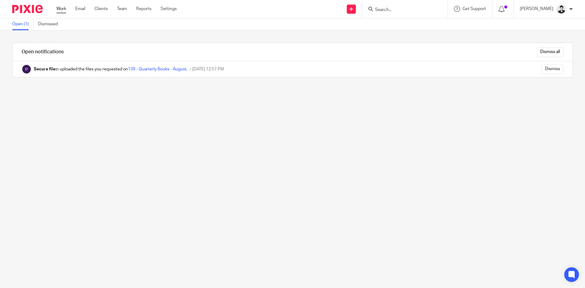
click at [62, 9] on link "Work" at bounding box center [61, 9] width 10 height 6
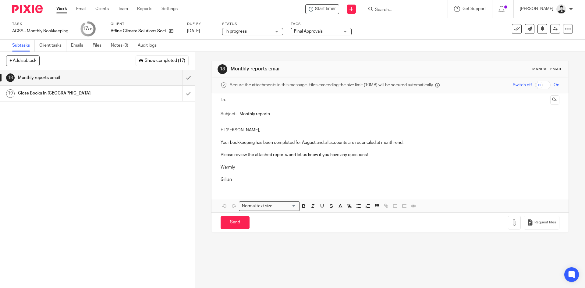
click at [237, 95] on ul at bounding box center [389, 100] width 319 height 10
click at [238, 100] on input "text" at bounding box center [389, 100] width 315 height 7
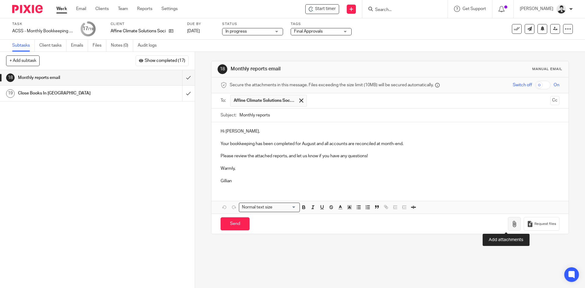
click at [511, 222] on icon "button" at bounding box center [514, 224] width 6 height 6
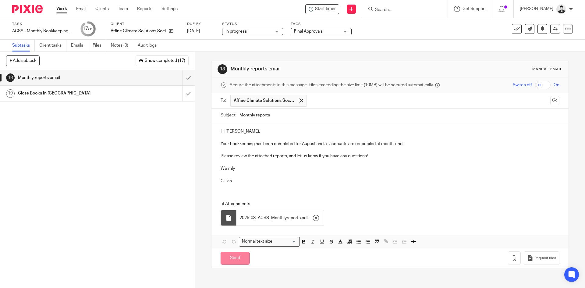
click at [236, 259] on input "Send" at bounding box center [234, 258] width 29 height 13
type input "Sent"
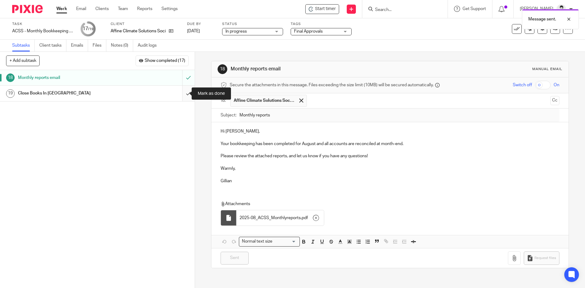
click at [182, 96] on input "submit" at bounding box center [97, 93] width 195 height 15
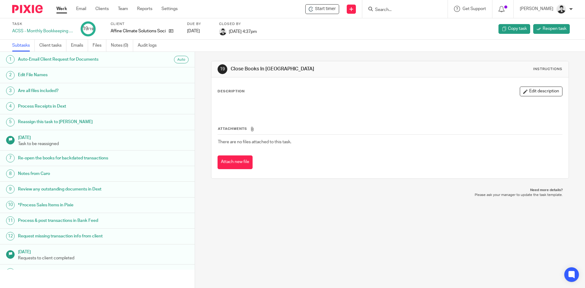
click at [59, 7] on link "Work" at bounding box center [61, 9] width 11 height 6
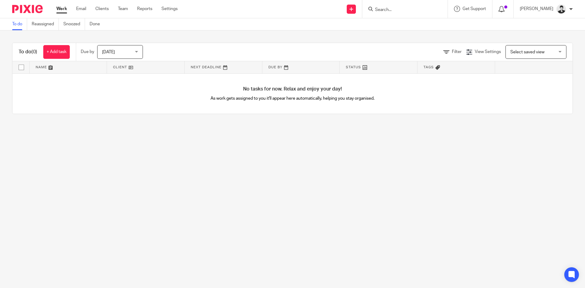
click at [504, 9] on icon at bounding box center [501, 9] width 6 height 6
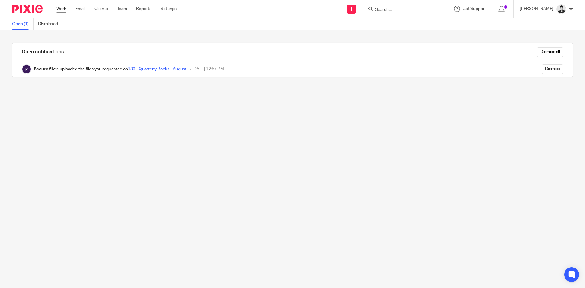
click at [58, 9] on link "Work" at bounding box center [61, 9] width 10 height 6
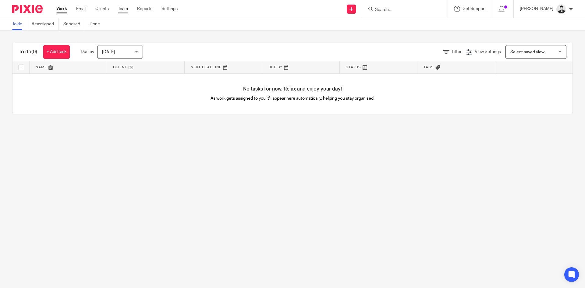
click at [128, 7] on link "Team" at bounding box center [123, 9] width 10 height 6
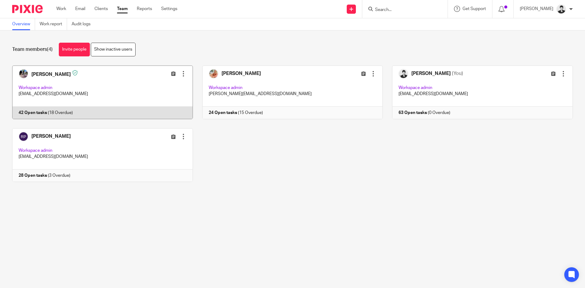
click at [45, 81] on link at bounding box center [98, 92] width 190 height 54
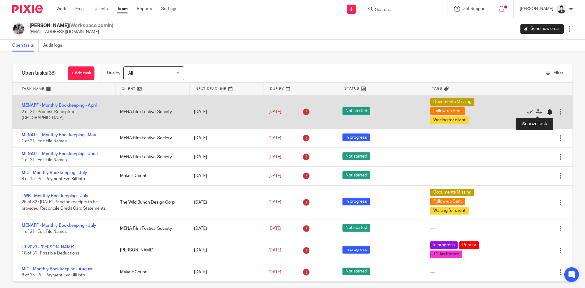
click at [546, 111] on div at bounding box center [549, 112] width 6 height 6
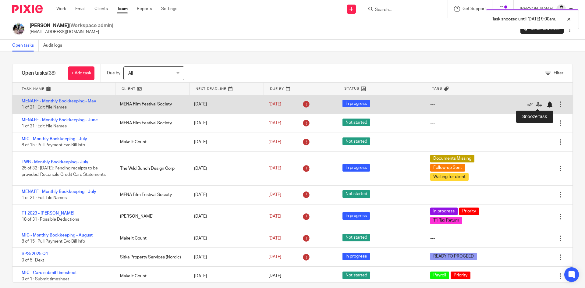
click at [546, 106] on div at bounding box center [549, 104] width 6 height 6
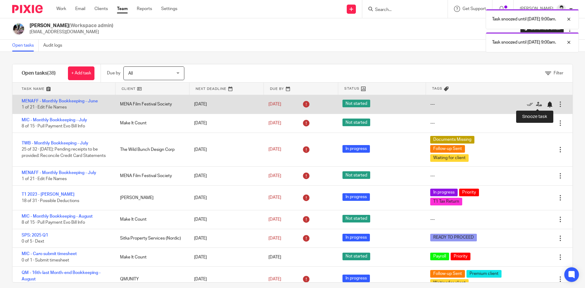
click at [546, 103] on div at bounding box center [549, 104] width 6 height 6
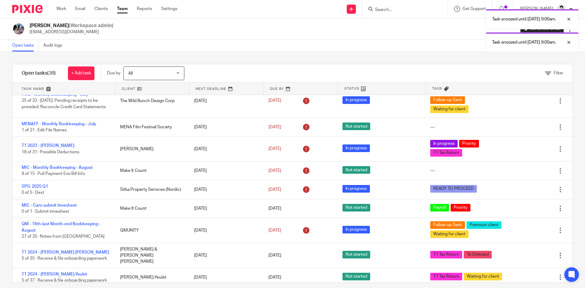
scroll to position [33, 0]
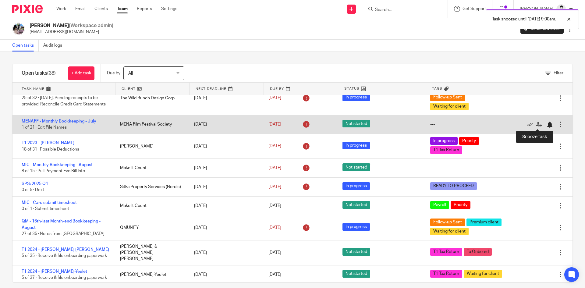
click at [546, 125] on div at bounding box center [549, 124] width 6 height 6
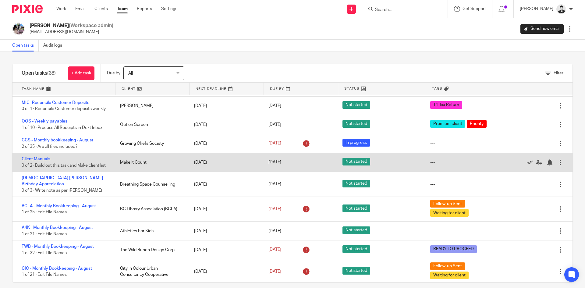
scroll to position [227, 0]
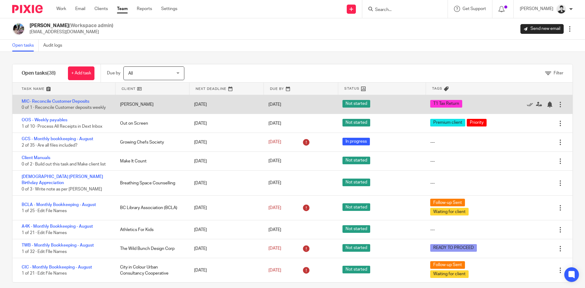
click at [557, 104] on div at bounding box center [560, 104] width 6 height 6
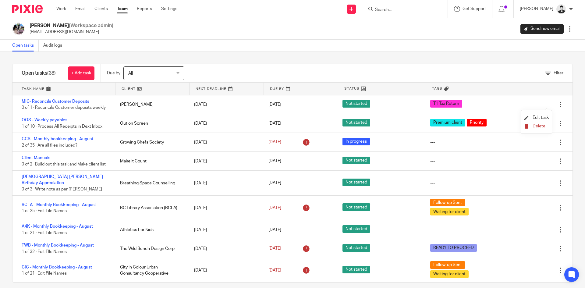
click at [536, 128] on span "Delete" at bounding box center [538, 126] width 13 height 4
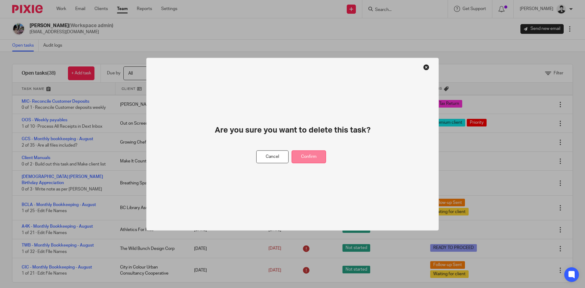
click at [312, 153] on button "Confirm" at bounding box center [308, 156] width 34 height 13
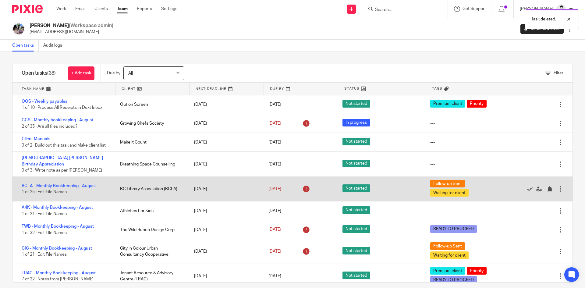
scroll to position [208, 0]
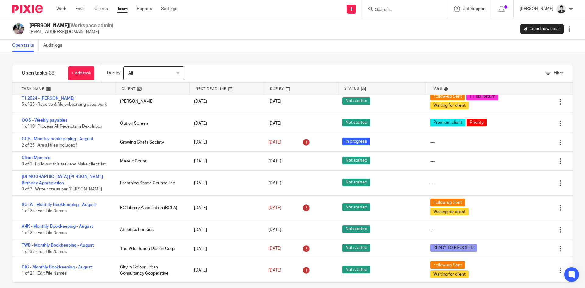
click at [147, 74] on span "All" at bounding box center [150, 73] width 44 height 13
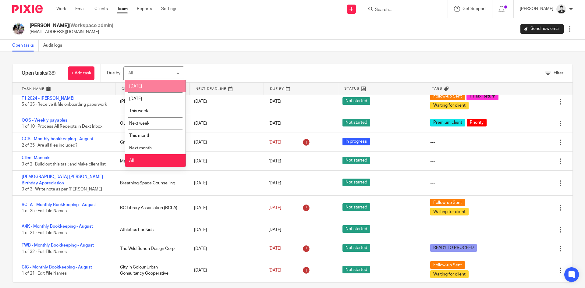
click at [151, 84] on li "[DATE]" at bounding box center [155, 86] width 60 height 12
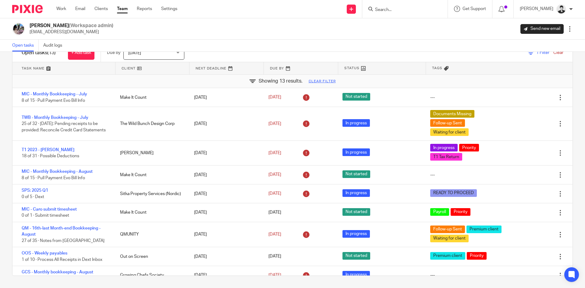
click at [397, 7] on form at bounding box center [406, 9] width 65 height 8
click at [395, 11] on input "Search" at bounding box center [401, 9] width 55 height 5
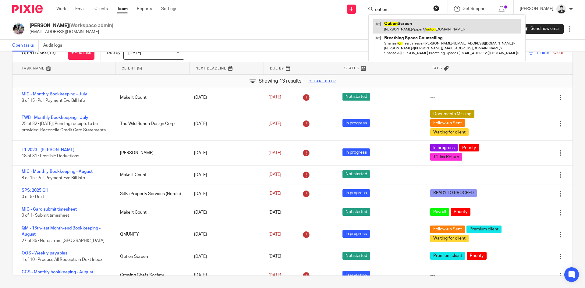
type input "out on"
click at [406, 26] on link at bounding box center [446, 26] width 147 height 14
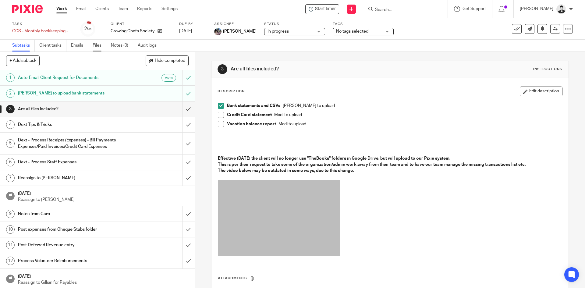
click at [101, 44] on link "Files" at bounding box center [100, 46] width 14 height 12
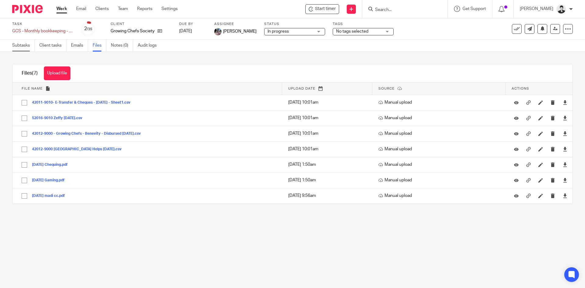
click at [28, 45] on link "Subtasks" at bounding box center [23, 46] width 23 height 12
click at [346, 33] on span "No tags selected" at bounding box center [352, 31] width 32 height 4
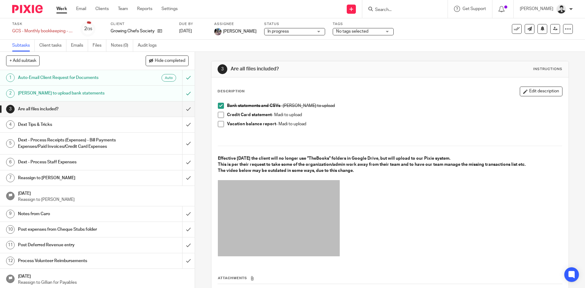
click at [373, 30] on span "No tags selected" at bounding box center [359, 31] width 46 height 6
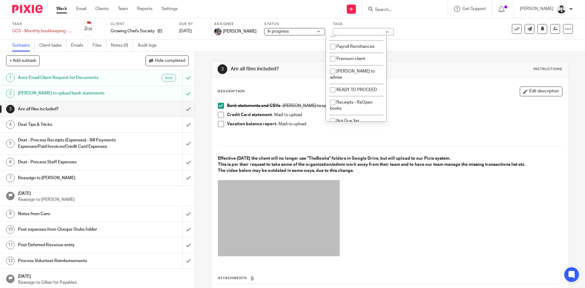
scroll to position [161, 0]
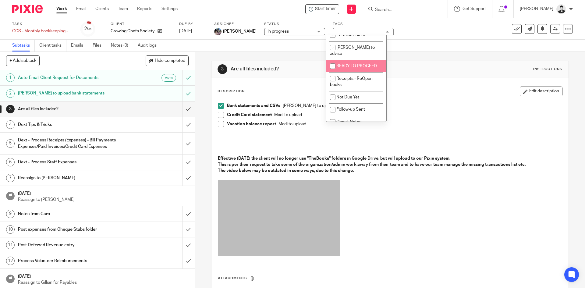
click at [360, 64] on span "READY TO PROCEED" at bounding box center [356, 66] width 40 height 4
checkbox input "true"
click at [123, 7] on link "Team" at bounding box center [123, 9] width 10 height 6
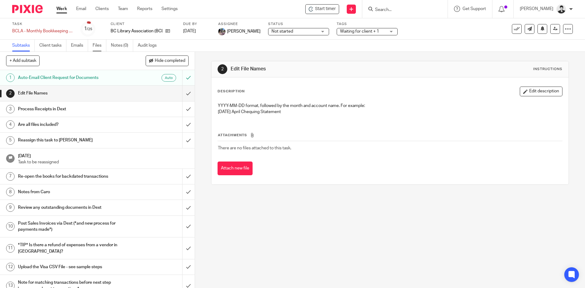
click at [100, 44] on link "Files" at bounding box center [100, 46] width 14 height 12
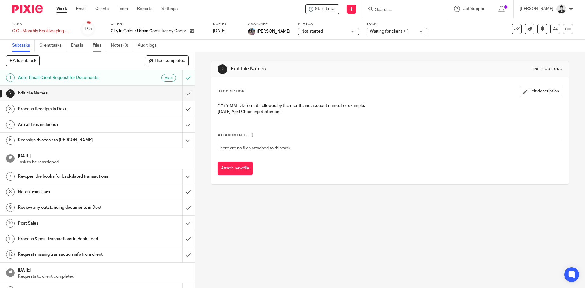
click at [95, 47] on link "Files" at bounding box center [100, 46] width 14 height 12
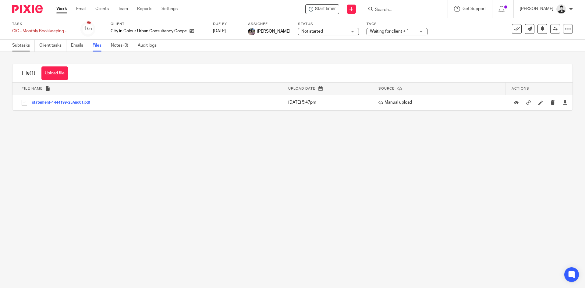
click at [28, 44] on link "Subtasks" at bounding box center [23, 46] width 23 height 12
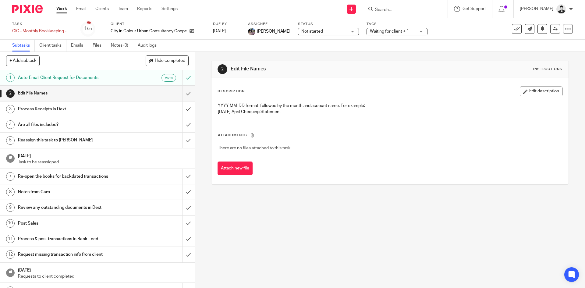
click at [395, 32] on span "Waiting for client + 1" at bounding box center [389, 31] width 39 height 4
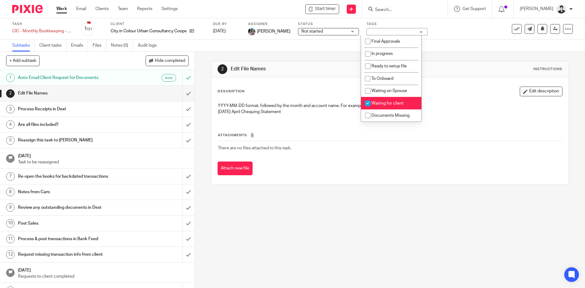
drag, startPoint x: 395, startPoint y: 100, endPoint x: 418, endPoint y: 64, distance: 43.0
click at [396, 100] on li "Waiting for client" at bounding box center [391, 103] width 60 height 12
checkbox input "false"
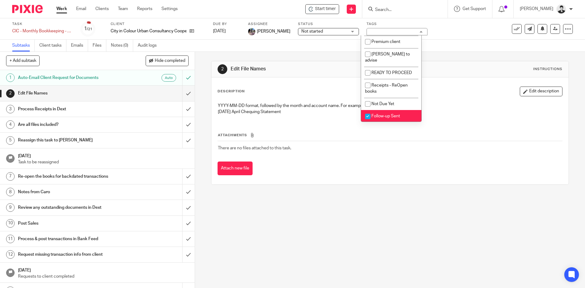
scroll to position [161, 0]
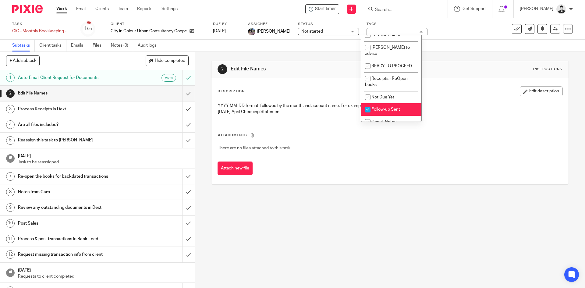
click li "Follow-up Sent"
checkbox input "false"
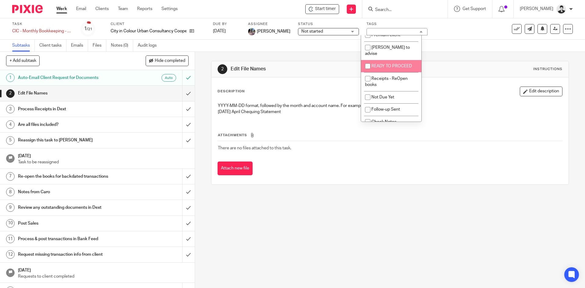
click li "READY TO PROCEED"
checkbox input "true"
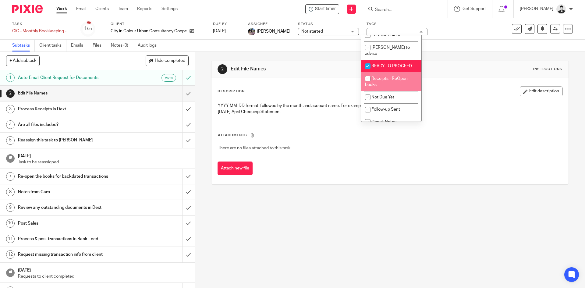
click p "YYYY-MM-DD format, followed by the month and account name. For example:"
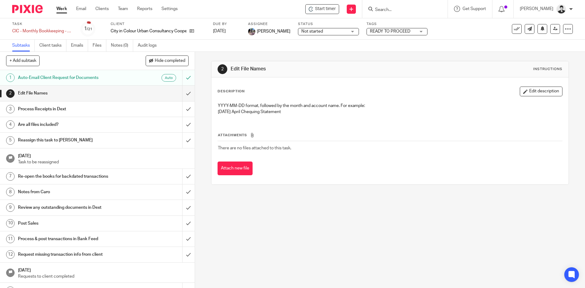
click div "Are all files included?"
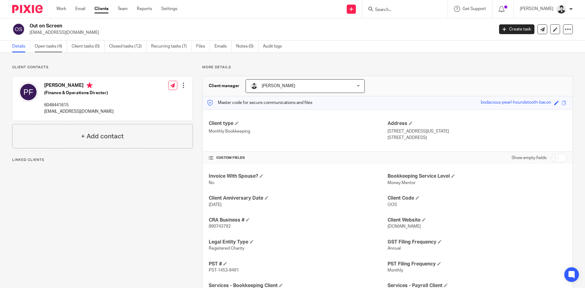
click at [63, 43] on link "Open tasks (4)" at bounding box center [51, 46] width 32 height 12
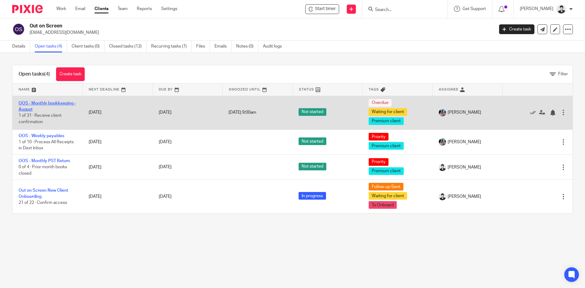
click at [64, 102] on link "OOS - Monthly bookkeeping - August" at bounding box center [47, 106] width 57 height 10
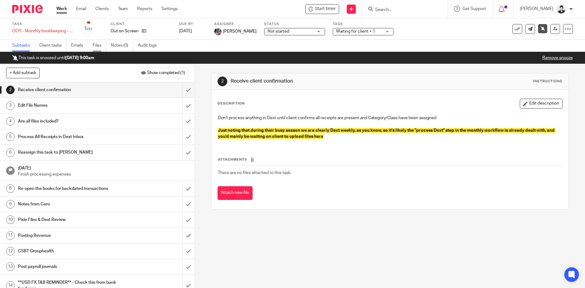
click at [94, 40] on link "Files" at bounding box center [100, 46] width 14 height 12
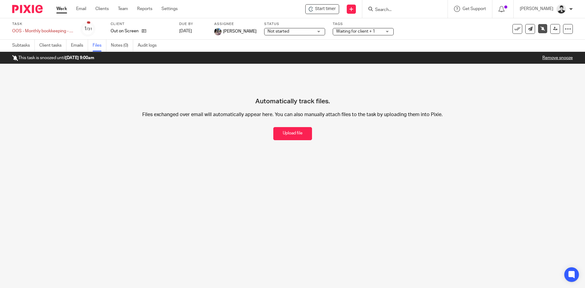
click at [65, 10] on link "Work" at bounding box center [61, 9] width 11 height 6
